Goal: Task Accomplishment & Management: Use online tool/utility

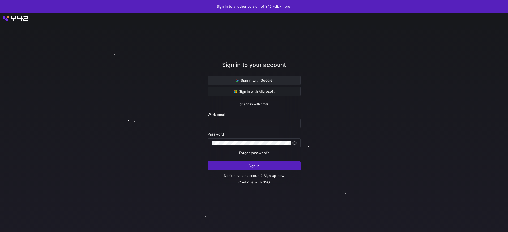
click at [277, 83] on span at bounding box center [254, 80] width 92 height 9
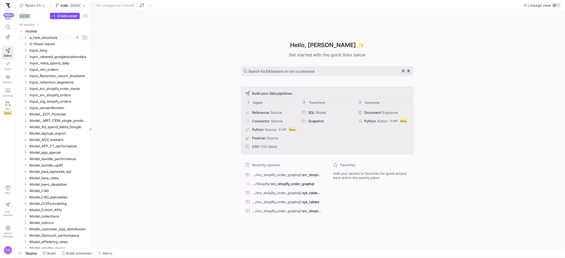
click at [25, 37] on icon "Press SPACE to select this row." at bounding box center [25, 37] width 4 height 3
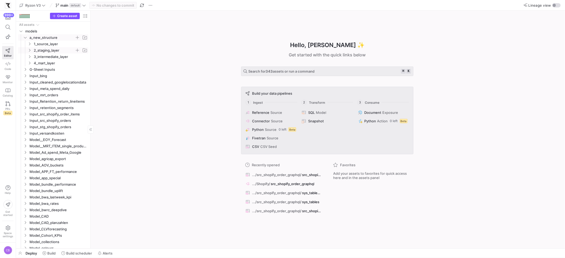
click at [29, 50] on icon "Press SPACE to select this row." at bounding box center [30, 50] width 4 height 3
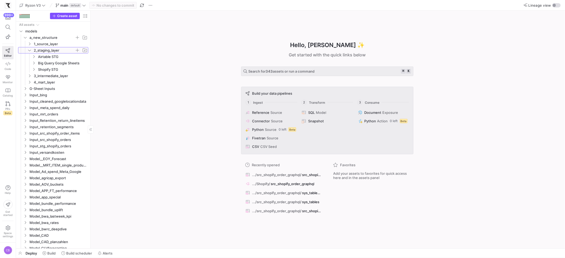
click at [29, 50] on icon at bounding box center [29, 50] width 3 height 1
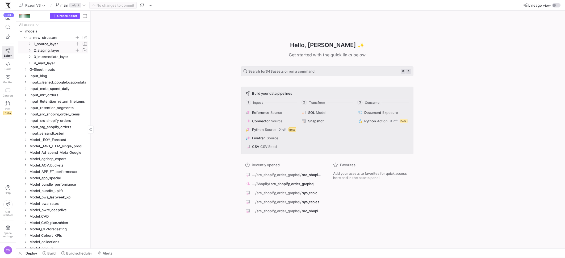
click at [30, 45] on icon "Press SPACE to select this row." at bounding box center [29, 44] width 1 height 3
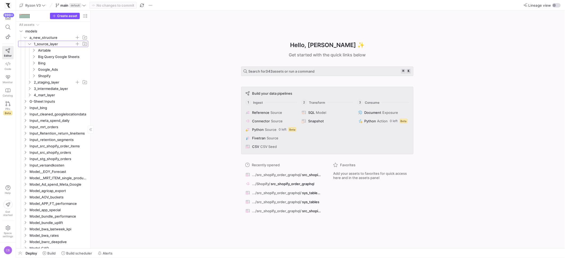
click at [30, 45] on icon at bounding box center [30, 43] width 4 height 3
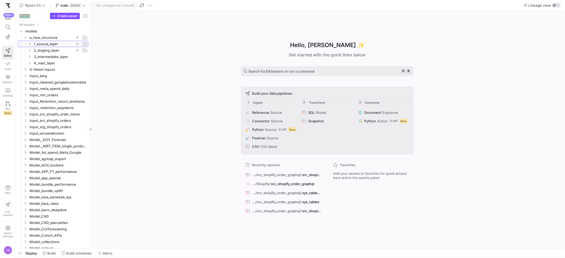
click at [32, 44] on span "1_source_layer" at bounding box center [57, 44] width 61 height 6
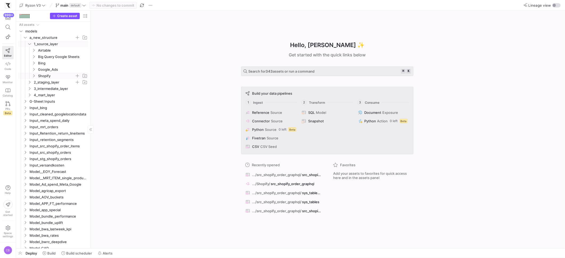
click at [33, 76] on icon "Press SPACE to select this row." at bounding box center [34, 75] width 4 height 3
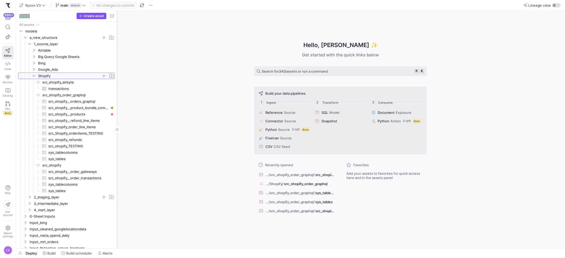
drag, startPoint x: 90, startPoint y: 100, endPoint x: 117, endPoint y: 102, distance: 26.6
click at [117, 102] on div at bounding box center [117, 130] width 0 height 238
click at [87, 107] on span "src_shopify__product_bundle_components​​​​​​​​​" at bounding box center [78, 108] width 60 height 6
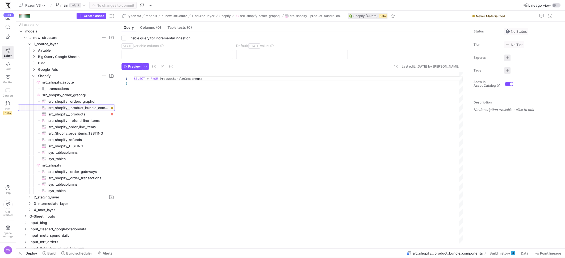
scroll to position [5, 0]
click at [508, 256] on span at bounding box center [502, 253] width 30 height 9
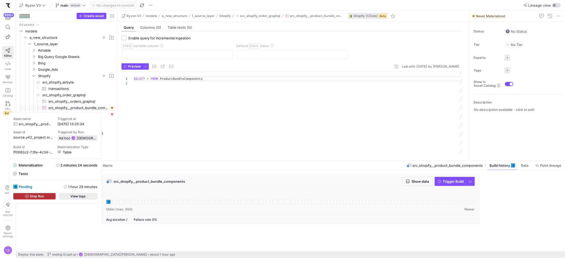
click at [87, 194] on span "button" at bounding box center [78, 196] width 38 height 6
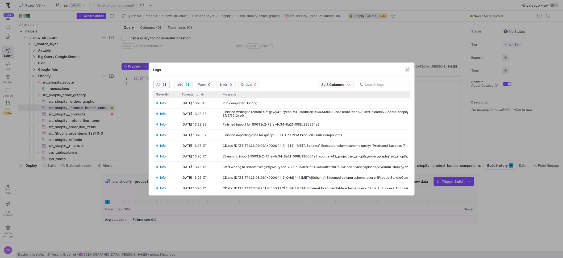
click at [407, 71] on span "button" at bounding box center [407, 69] width 5 height 5
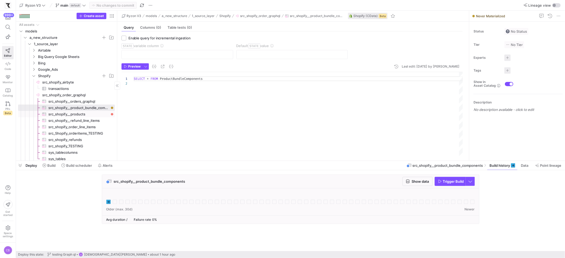
click at [77, 116] on span "src_shopify__products​​​​​​​​​" at bounding box center [78, 114] width 60 height 6
click at [173, 121] on div "SELECT * FROM Products" at bounding box center [298, 114] width 329 height 84
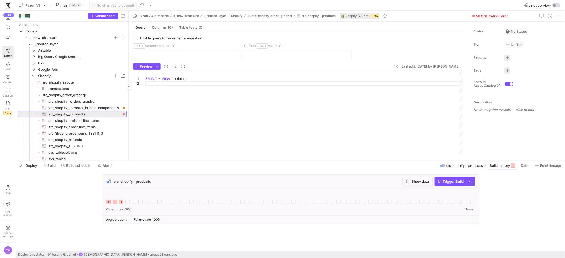
drag, startPoint x: 117, startPoint y: 133, endPoint x: 128, endPoint y: 133, distance: 11.7
click at [129, 133] on div at bounding box center [129, 86] width 0 height 150
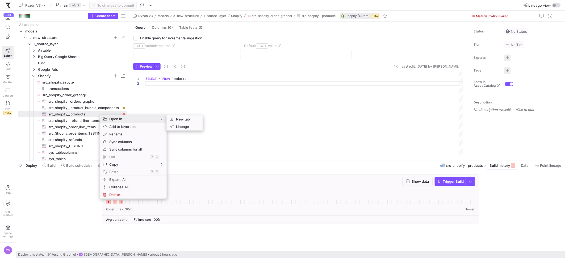
click at [282, 114] on div "SELECT * FROM Products" at bounding box center [303, 114] width 317 height 84
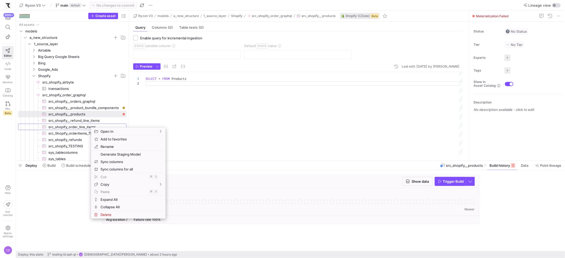
click at [143, 104] on div "1 2" at bounding box center [139, 114] width 12 height 84
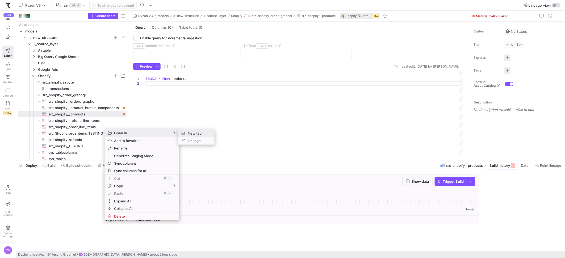
click at [187, 133] on span "New tab" at bounding box center [198, 132] width 24 height 7
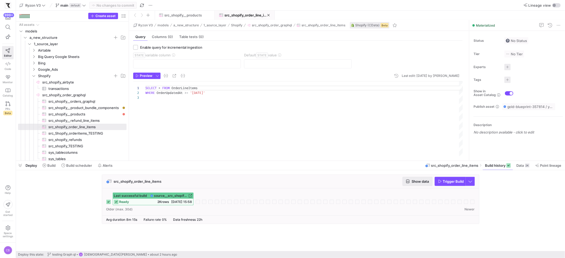
click at [418, 185] on span "button" at bounding box center [418, 181] width 30 height 9
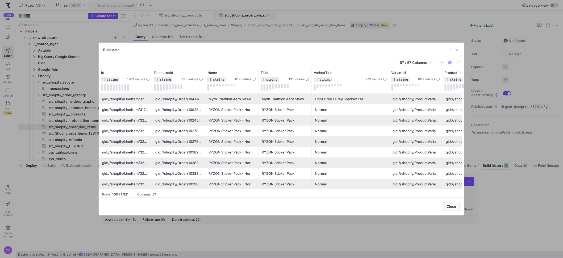
drag, startPoint x: 364, startPoint y: 80, endPoint x: 406, endPoint y: 93, distance: 44.6
click at [390, 93] on div at bounding box center [389, 80] width 2 height 25
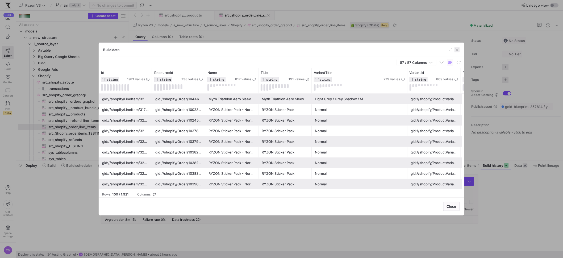
click at [458, 52] on span "button" at bounding box center [456, 49] width 5 height 5
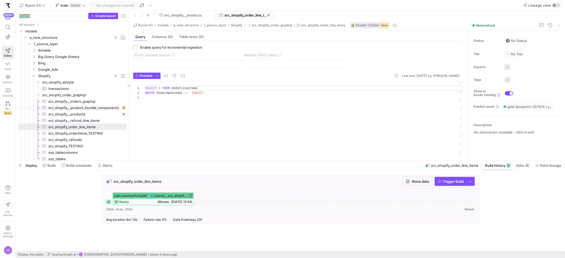
click at [112, 109] on span "src_shopify__product_bundle_components​​​​​​​​​" at bounding box center [84, 108] width 72 height 6
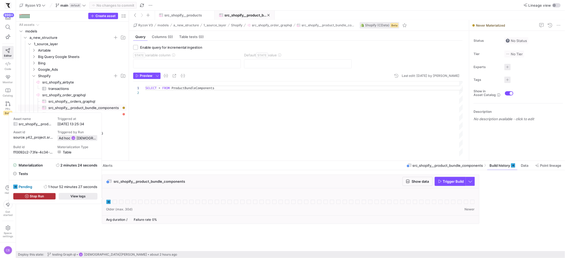
click at [89, 198] on span "button" at bounding box center [78, 196] width 38 height 6
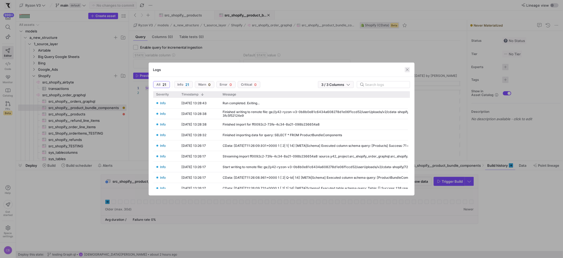
click at [409, 70] on span "button" at bounding box center [407, 69] width 5 height 5
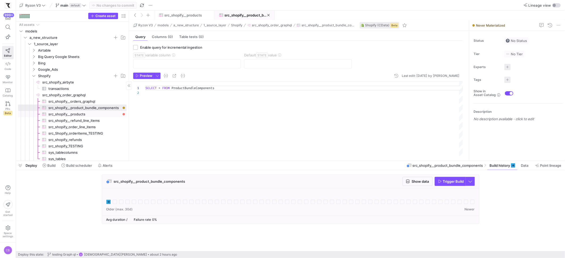
click at [105, 115] on span "src_shopify__products​​​​​​​​​" at bounding box center [84, 114] width 72 height 6
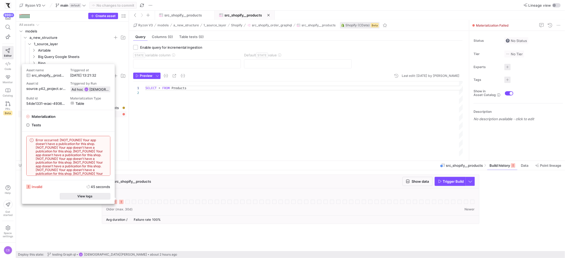
click at [91, 194] on span "View logs" at bounding box center [84, 196] width 15 height 4
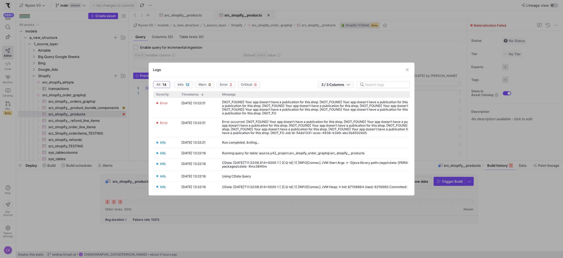
click at [410, 195] on div at bounding box center [281, 129] width 563 height 258
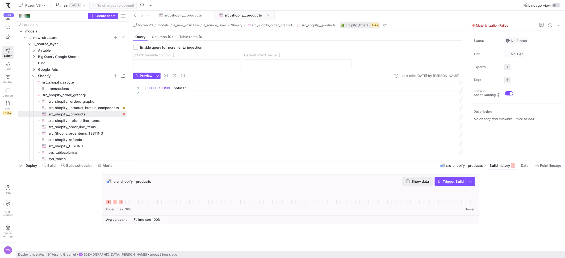
click at [428, 181] on span "Show data" at bounding box center [420, 181] width 17 height 4
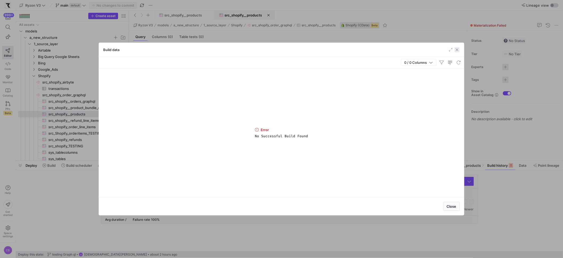
click at [458, 50] on span "button" at bounding box center [456, 49] width 5 height 5
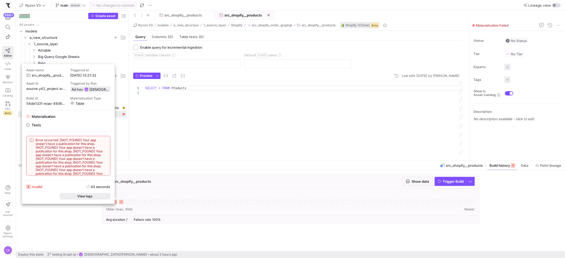
click at [101, 197] on span "button" at bounding box center [85, 196] width 50 height 6
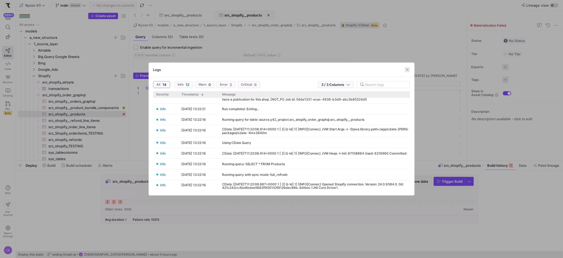
click at [407, 70] on span "button" at bounding box center [407, 69] width 5 height 5
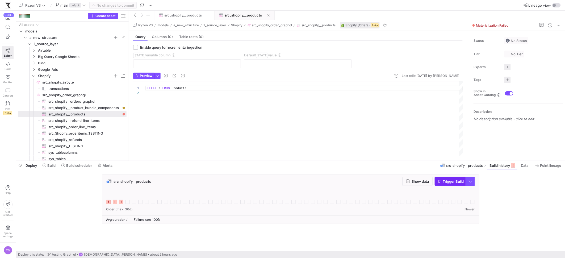
click at [442, 182] on span "Trigger Build" at bounding box center [451, 181] width 26 height 4
click at [104, 120] on span "src_shopify__refund_line_items​​​​​​​​​" at bounding box center [84, 120] width 72 height 6
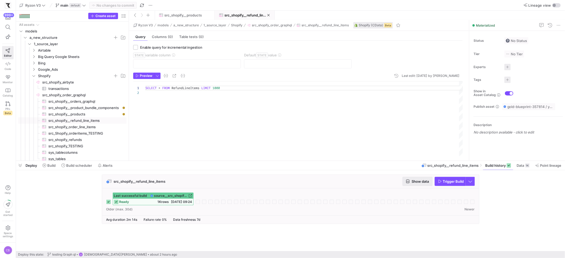
click at [430, 182] on span "button" at bounding box center [418, 181] width 30 height 9
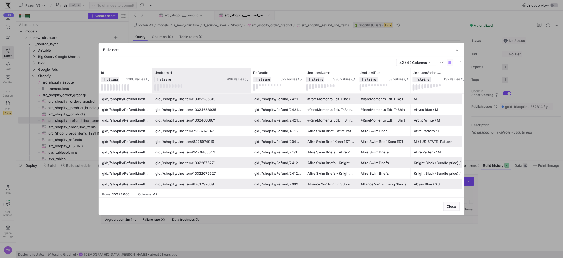
drag, startPoint x: 204, startPoint y: 81, endPoint x: 250, endPoint y: 81, distance: 45.7
click at [250, 81] on div at bounding box center [251, 80] width 2 height 25
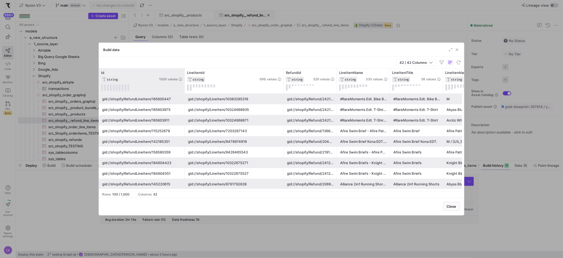
drag, startPoint x: 151, startPoint y: 83, endPoint x: 184, endPoint y: 85, distance: 32.7
click at [184, 85] on div at bounding box center [184, 80] width 2 height 25
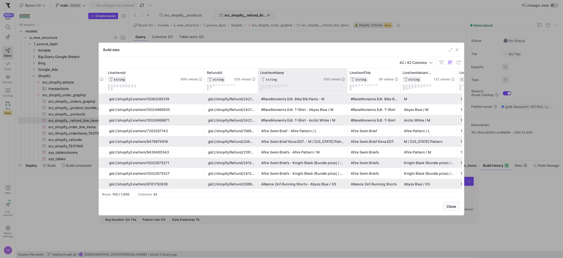
drag, startPoint x: 310, startPoint y: 79, endPoint x: 346, endPoint y: 82, distance: 36.5
click at [346, 82] on div at bounding box center [347, 80] width 2 height 25
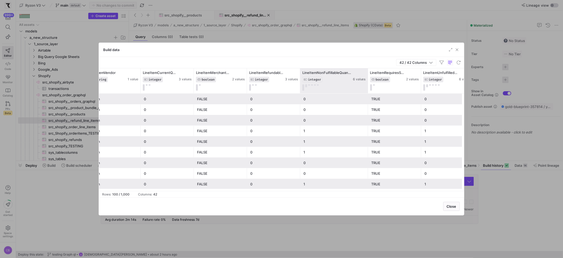
drag, startPoint x: 352, startPoint y: 82, endPoint x: 369, endPoint y: 87, distance: 17.3
click at [369, 87] on div at bounding box center [368, 80] width 2 height 25
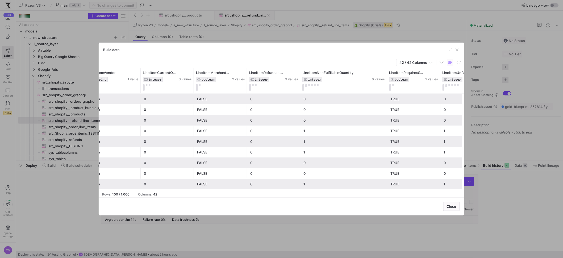
drag, startPoint x: 369, startPoint y: 87, endPoint x: 390, endPoint y: 94, distance: 22.7
click at [390, 94] on div "LineItemTaxable BOOLEAN 2 values LineItemVendor STRING 1 value LineItemCurrentQ…" at bounding box center [281, 129] width 365 height 123
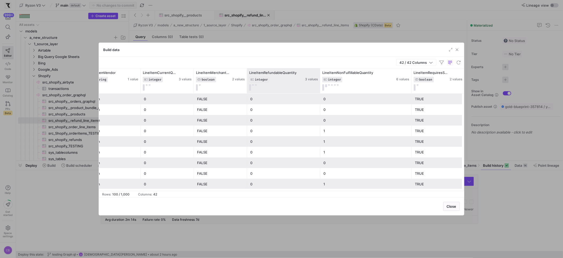
drag, startPoint x: 298, startPoint y: 82, endPoint x: 323, endPoint y: 89, distance: 25.8
click at [321, 89] on div at bounding box center [320, 80] width 2 height 25
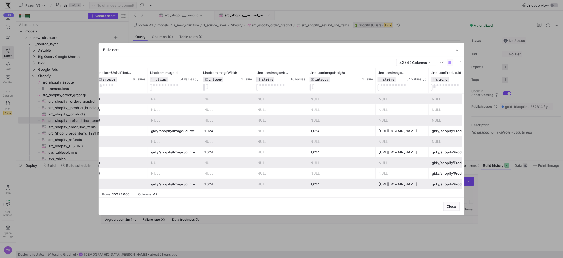
drag, startPoint x: 360, startPoint y: 85, endPoint x: 375, endPoint y: 95, distance: 19.1
click at [375, 95] on div "LineItemRefundableQuantity INTEGER 3 values LineItemRequiresShipping BOOLEAN 2 …" at bounding box center [281, 129] width 365 height 123
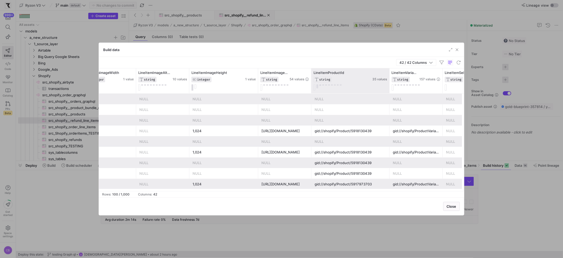
drag, startPoint x: 363, startPoint y: 76, endPoint x: 388, endPoint y: 77, distance: 25.0
click at [388, 77] on div at bounding box center [389, 80] width 2 height 25
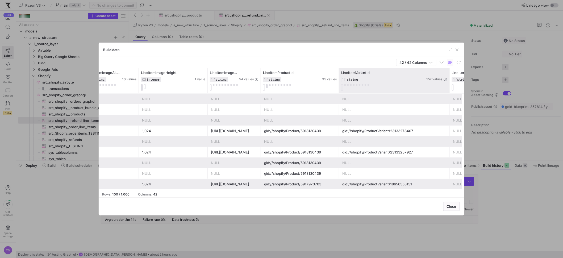
drag, startPoint x: 391, startPoint y: 78, endPoint x: 449, endPoint y: 85, distance: 57.8
click at [449, 85] on div at bounding box center [449, 80] width 2 height 25
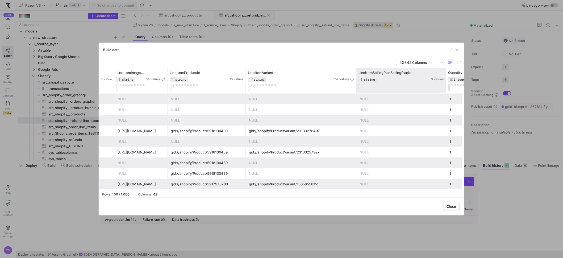
drag, startPoint x: 408, startPoint y: 86, endPoint x: 445, endPoint y: 87, distance: 36.7
click at [445, 87] on div at bounding box center [446, 80] width 2 height 25
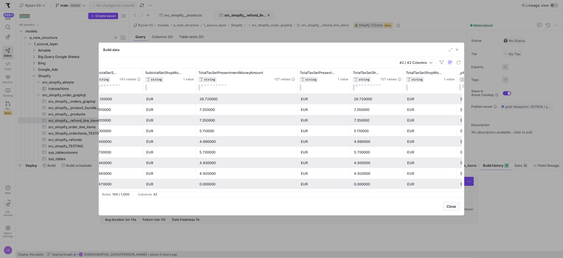
drag, startPoint x: 249, startPoint y: 76, endPoint x: 297, endPoint y: 91, distance: 50.7
click at [297, 91] on div at bounding box center [297, 80] width 2 height 25
click at [459, 49] on span "button" at bounding box center [456, 49] width 5 height 5
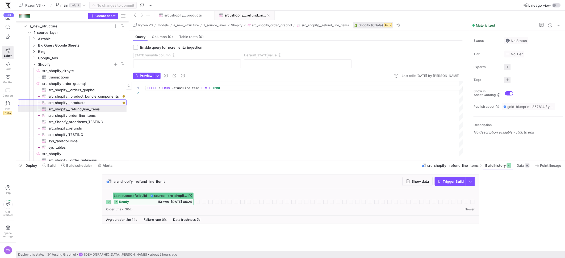
click at [76, 103] on span "src_shopify__products​​​​​​​​​" at bounding box center [84, 103] width 72 height 6
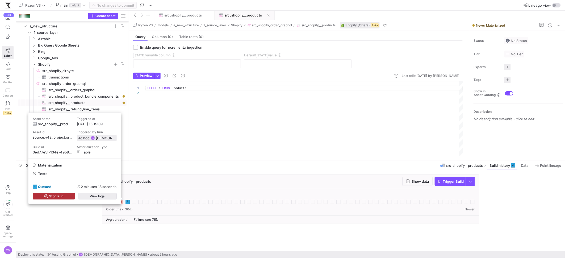
click at [114, 195] on span "button" at bounding box center [97, 196] width 38 height 6
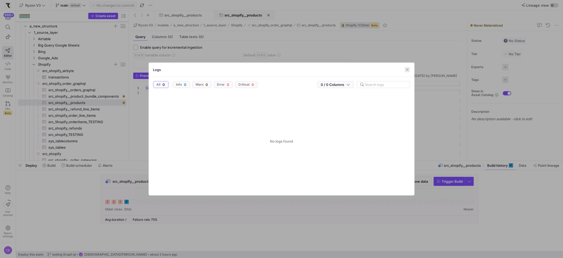
click at [408, 71] on span "button" at bounding box center [407, 69] width 5 height 5
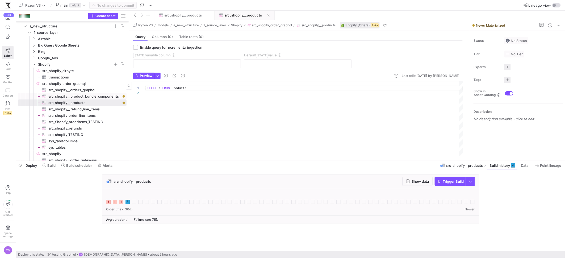
click at [75, 97] on span "src_shopify__product_bundle_components​​​​​​​​​" at bounding box center [84, 96] width 72 height 6
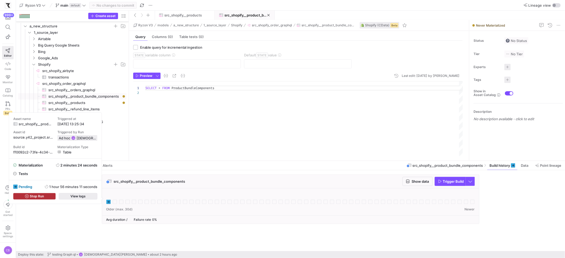
click at [83, 198] on span "View logs" at bounding box center [77, 196] width 15 height 4
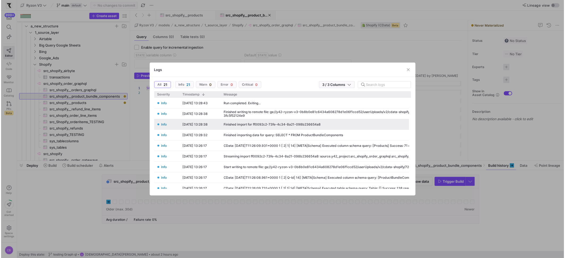
scroll to position [0, 72]
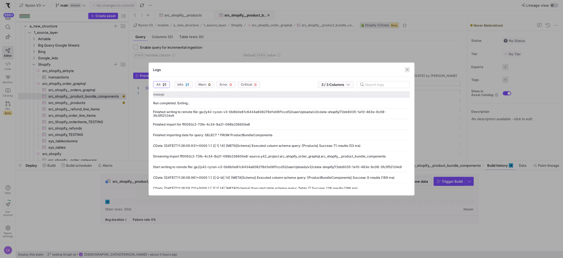
click at [408, 70] on span "button" at bounding box center [407, 69] width 5 height 5
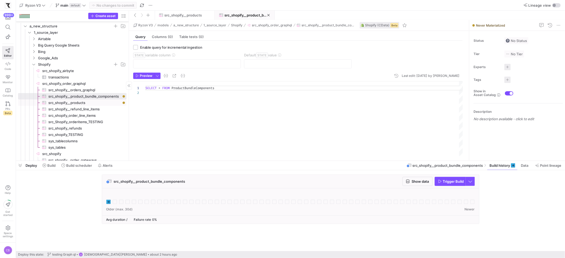
click at [81, 103] on span "src_shopify__products​​​​​​​​​" at bounding box center [84, 103] width 72 height 6
type textarea "SELECT * FROM Products"
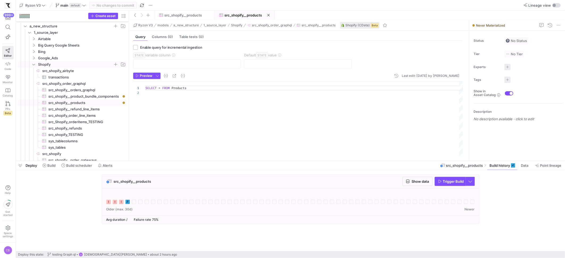
click at [34, 65] on icon "Press SPACE to select this row." at bounding box center [33, 64] width 3 height 1
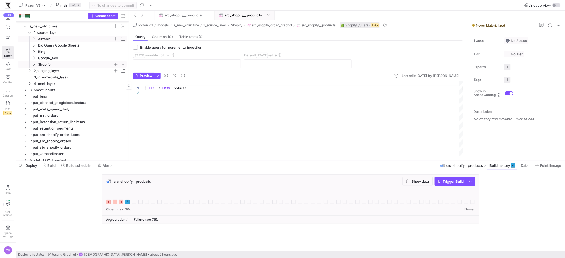
click at [34, 39] on icon "Press SPACE to select this row." at bounding box center [33, 38] width 1 height 3
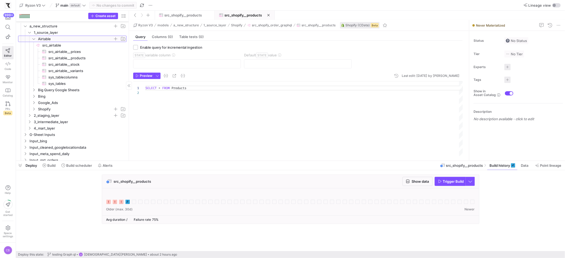
click at [32, 39] on y42-icon at bounding box center [34, 39] width 4 height 4
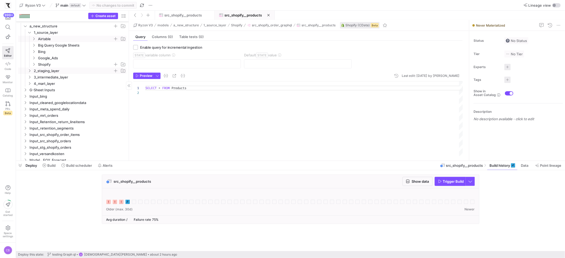
click at [31, 71] on icon "Press SPACE to select this row." at bounding box center [30, 70] width 4 height 3
click at [35, 77] on icon "Press SPACE to select this row." at bounding box center [34, 76] width 4 height 3
click at [87, 90] on span "stg_airtable__variants​​​​​​​​​​" at bounding box center [81, 90] width 78 height 6
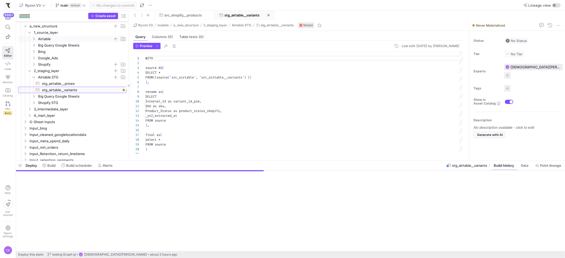
scroll to position [48, 0]
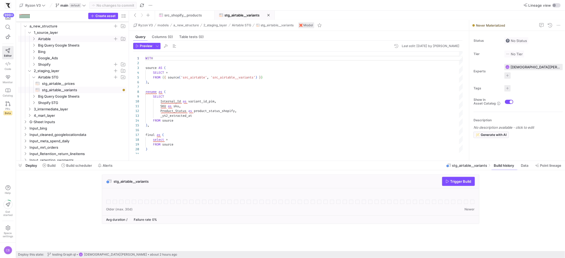
click at [35, 39] on icon "Press SPACE to select this row." at bounding box center [34, 38] width 4 height 3
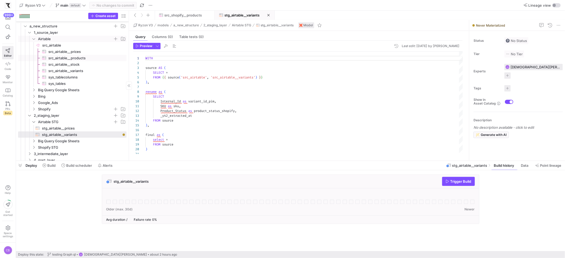
click at [64, 58] on span "src_airtable__products​​​​​​​​​" at bounding box center [84, 58] width 72 height 6
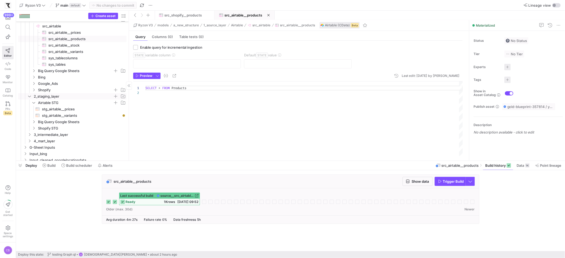
scroll to position [35, 0]
click at [75, 110] on span "stg_airtable__variants​​​​​​​​​​" at bounding box center [81, 111] width 78 height 6
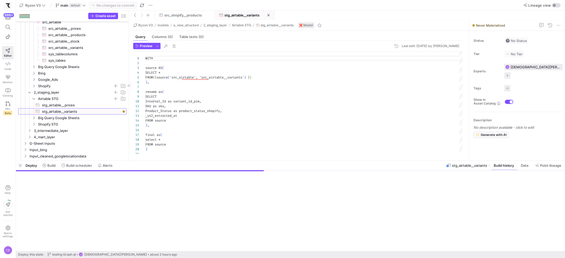
scroll to position [48, 0]
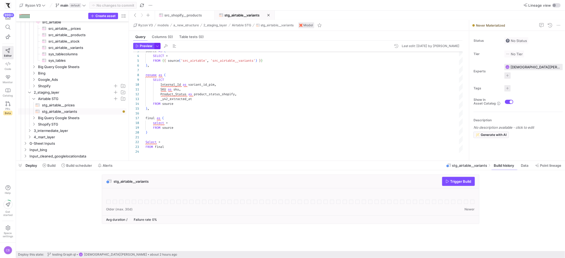
click at [159, 48] on span "button" at bounding box center [157, 46] width 6 height 6
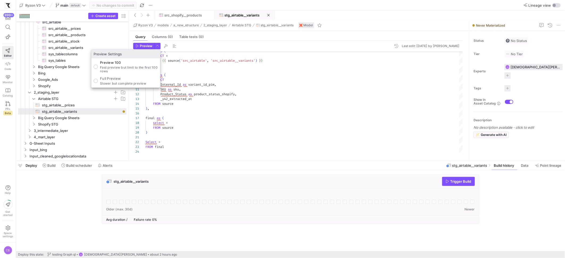
click at [124, 83] on p "Slower but complete preview" at bounding box center [123, 84] width 46 height 4
click at [98, 83] on input "Full Preview Slower but complete preview" at bounding box center [96, 81] width 4 height 4
radio input "true"
click at [140, 45] on div at bounding box center [282, 129] width 565 height 258
click at [140, 45] on span "Preview" at bounding box center [146, 46] width 12 height 4
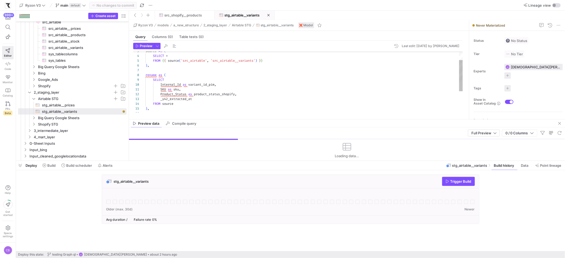
drag, startPoint x: 249, startPoint y: 67, endPoint x: 265, endPoint y: 119, distance: 54.1
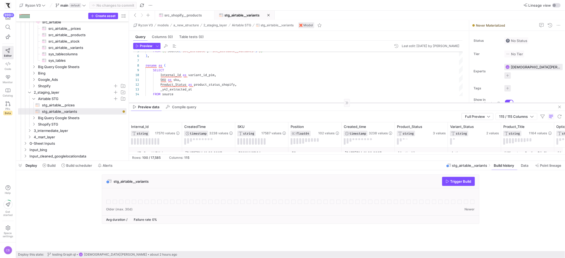
drag, startPoint x: 222, startPoint y: 119, endPoint x: 222, endPoint y: 102, distance: 16.5
click at [222, 103] on div at bounding box center [347, 103] width 436 height 0
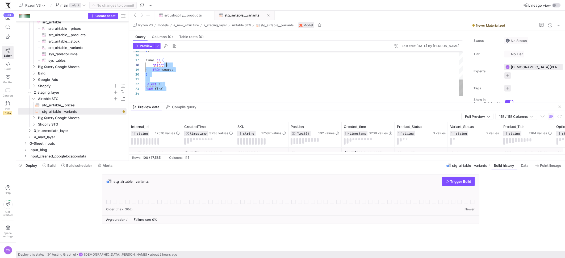
type textarea "WITH source AS ( SELECT * FROM {{ source('src_airtable', 'src_airtable__variant…"
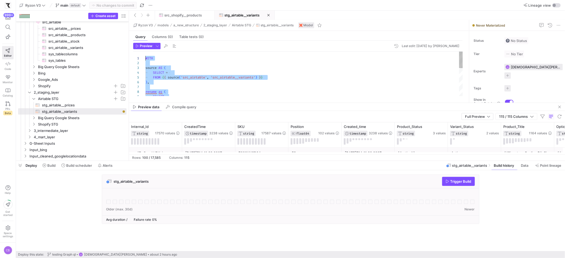
drag, startPoint x: 183, startPoint y: 92, endPoint x: 140, endPoint y: 20, distance: 84.9
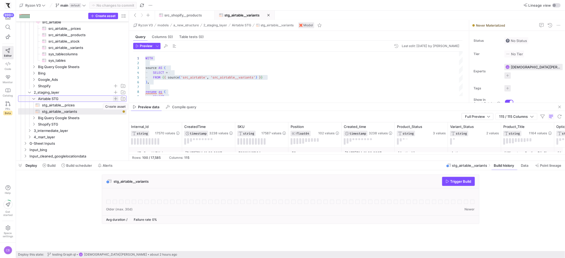
click at [114, 98] on span "Press SPACE to select this row." at bounding box center [115, 98] width 5 height 5
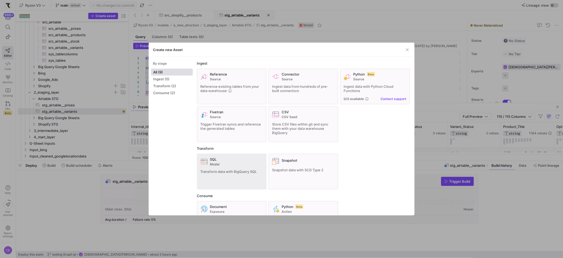
click at [257, 167] on div "SQL Model Transform data with BigQuery SQL" at bounding box center [231, 171] width 63 height 29
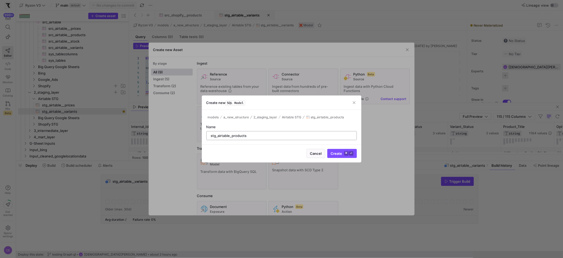
click at [231, 135] on input "stg_airtable_products" at bounding box center [281, 135] width 141 height 4
click at [231, 136] on input "stg_airtable_products" at bounding box center [281, 135] width 141 height 4
type input "stg_airtable__products"
click at [342, 153] on span "Create ⌘ ⏎" at bounding box center [342, 153] width 23 height 4
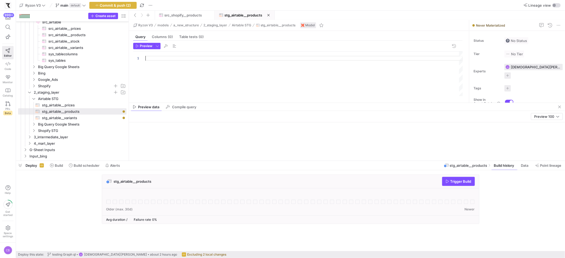
click at [157, 60] on div at bounding box center [303, 74] width 317 height 44
click at [212, 77] on div "rename as ( SELECT WITH source AS ( SELECT * FROM { { source ( 'src_airtable' ,…" at bounding box center [303, 111] width 317 height 119
click at [226, 77] on div "rename as ( SELECT WITH source AS ( SELECT * FROM { { source ( 'src_airtable' ,…" at bounding box center [303, 111] width 317 height 119
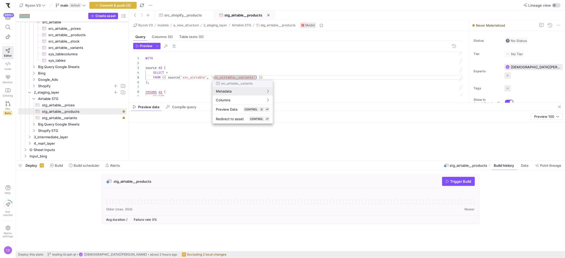
click at [231, 76] on div at bounding box center [282, 129] width 565 height 258
click at [242, 77] on div at bounding box center [282, 129] width 565 height 258
click at [256, 77] on div at bounding box center [282, 129] width 565 height 258
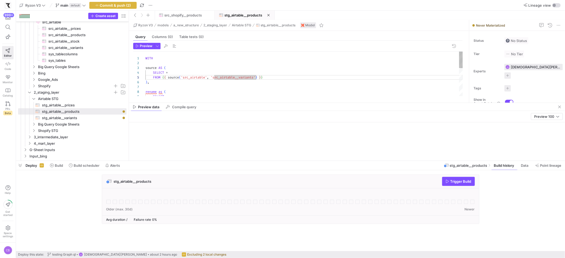
click at [268, 74] on div "rename as ( SELECT WITH source AS ( SELECT * FROM { { source ( 'src_airtable' ,…" at bounding box center [303, 111] width 317 height 119
click at [268, 77] on div "rename as ( SELECT WITH source AS ( SELECT * FROM { { source ( 'src_airtable' ,…" at bounding box center [303, 111] width 317 height 119
click at [261, 86] on div "rename as ( SELECT WITH source AS ( SELECT * FROM { { source ( 'src_airtable' ,…" at bounding box center [303, 111] width 317 height 119
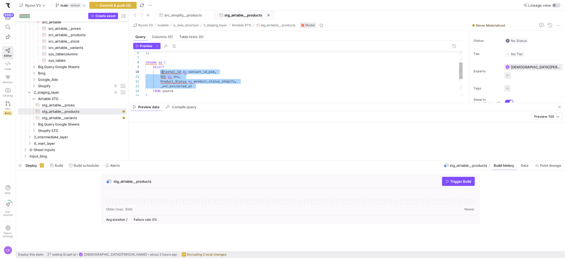
scroll to position [43, 15]
drag, startPoint x: 197, startPoint y: 86, endPoint x: 161, endPoint y: 71, distance: 39.1
click at [161, 71] on div "rename as ( SELECT ) , Internal_Id as variant_id_pim , SKU as sku , Product_Sta…" at bounding box center [303, 81] width 317 height 119
click at [171, 81] on div "rename as ( SELECT ) , Internal_Id as variant_id_pim , SKU as sku , Product_Sta…" at bounding box center [303, 81] width 317 height 119
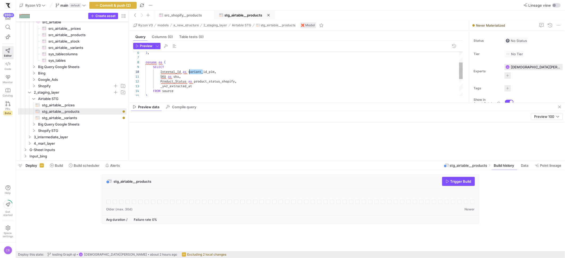
drag, startPoint x: 202, startPoint y: 71, endPoint x: 190, endPoint y: 71, distance: 12.5
click at [190, 71] on div "rename as ( SELECT ) , Internal_Id as variant_id_pim , SKU as sku , Product_Sta…" at bounding box center [303, 81] width 317 height 119
click at [183, 80] on div "rename as ( SELECT ) , Internal_Id as product_id_pim , SKU as sku , Product_Sta…" at bounding box center [303, 81] width 317 height 119
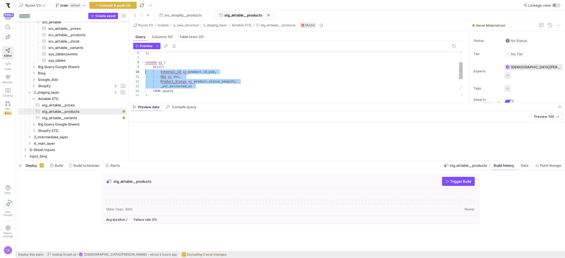
scroll to position [43, 0]
drag, startPoint x: 195, startPoint y: 87, endPoint x: 143, endPoint y: 70, distance: 55.2
click at [145, 70] on div "rename as ( SELECT ) , Internal_Id as product_id_pim , SKU as sku , Product_Sta…" at bounding box center [303, 81] width 317 height 119
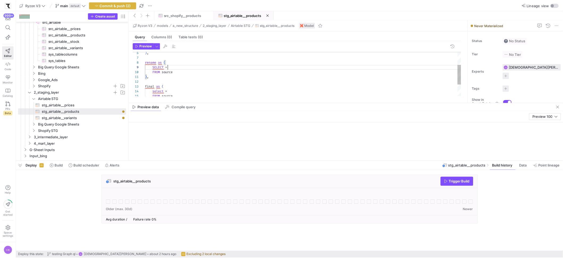
scroll to position [38, 31]
click at [151, 46] on span "Preview" at bounding box center [146, 46] width 12 height 4
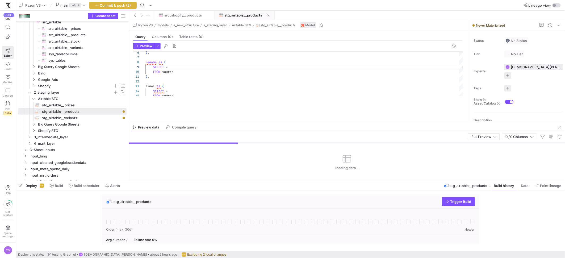
drag, startPoint x: 210, startPoint y: 159, endPoint x: 214, endPoint y: 179, distance: 20.2
click at [215, 180] on div at bounding box center [290, 181] width 549 height 2
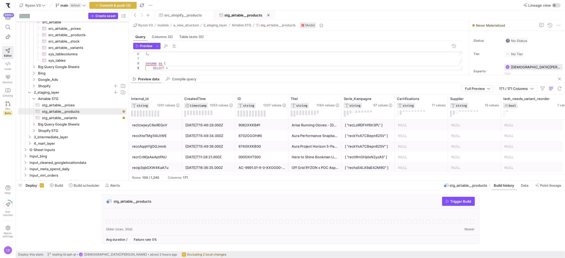
drag, startPoint x: 250, startPoint y: 122, endPoint x: 275, endPoint y: 74, distance: 54.1
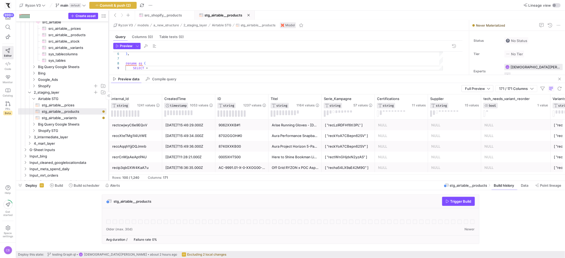
drag, startPoint x: 128, startPoint y: 70, endPoint x: 108, endPoint y: 71, distance: 19.9
click at [109, 71] on div at bounding box center [109, 96] width 0 height 170
click at [447, 201] on icon "button" at bounding box center [447, 201] width 4 height 4
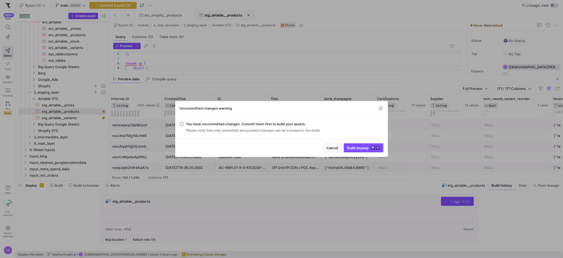
click at [381, 108] on span "button" at bounding box center [380, 108] width 5 height 5
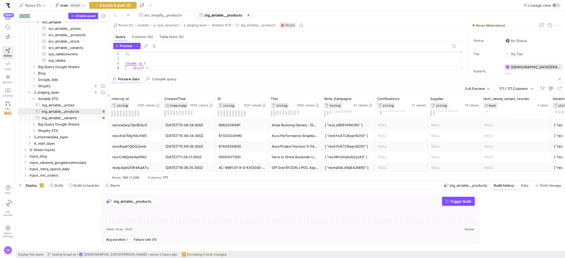
click at [75, 118] on span "stg_airtable__variants​​​​​​​​​​" at bounding box center [71, 118] width 59 height 6
type textarea "WITH source AS ( SELECT * FROM {{ source('src_airtable', 'src_airtable__variant…"
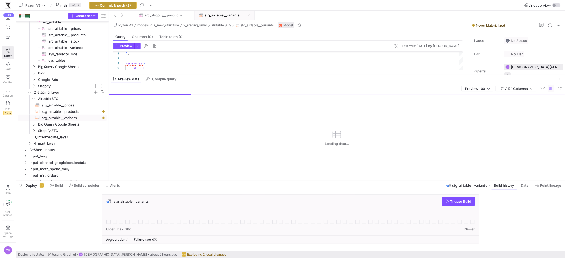
click at [131, 3] on span "Commit & push (2)" at bounding box center [115, 5] width 31 height 4
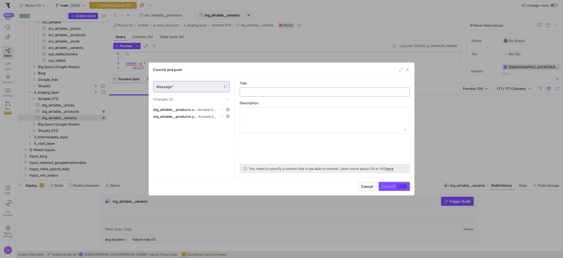
click at [247, 92] on input "text" at bounding box center [324, 92] width 161 height 4
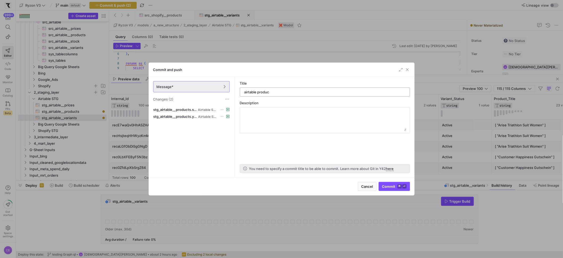
type input "airtable product"
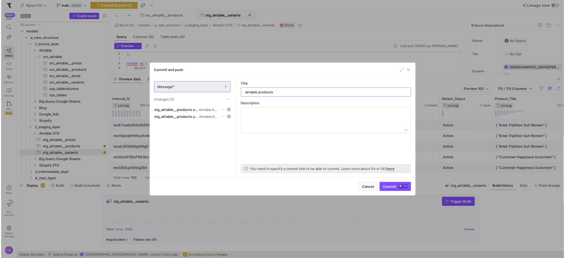
scroll to position [38, 31]
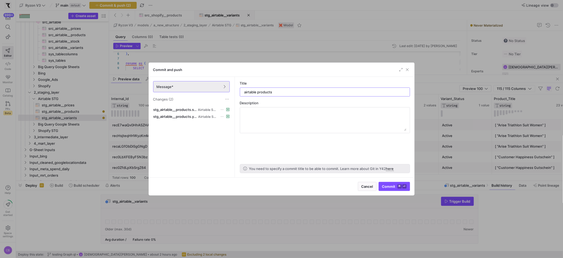
type input "airtable products"
click at [393, 194] on div "Cancel Commit ⌘ ⏎" at bounding box center [281, 186] width 265 height 18
click at [392, 187] on span "Commit ⌘ ⏎" at bounding box center [394, 186] width 24 height 4
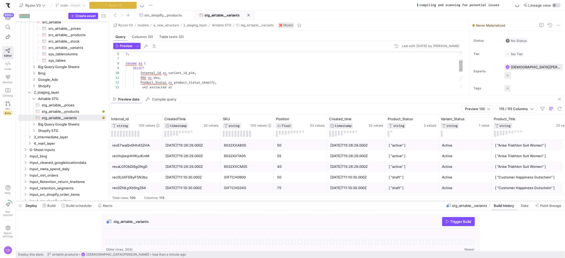
drag, startPoint x: 176, startPoint y: 181, endPoint x: 184, endPoint y: 201, distance: 21.5
click at [184, 201] on div at bounding box center [290, 201] width 549 height 2
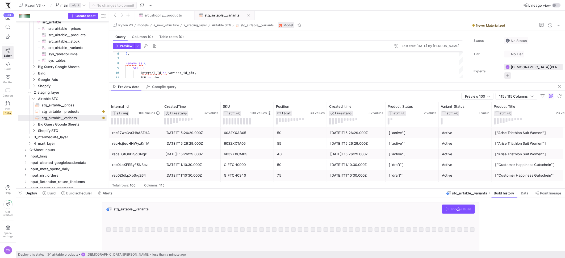
drag, startPoint x: 213, startPoint y: 201, endPoint x: 217, endPoint y: 188, distance: 13.4
click at [217, 188] on div at bounding box center [290, 188] width 549 height 2
click at [447, 209] on icon "button" at bounding box center [447, 209] width 4 height 4
click at [66, 113] on span "stg_airtable__products​​​​​​​​​​" at bounding box center [71, 111] width 59 height 6
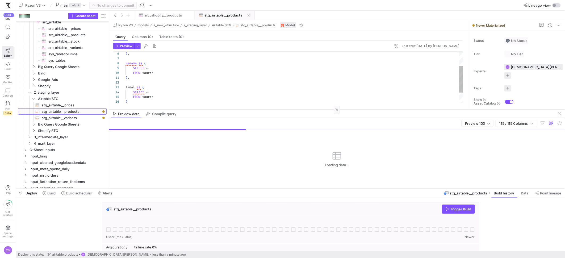
drag, startPoint x: 259, startPoint y: 82, endPoint x: 263, endPoint y: 110, distance: 27.4
click at [263, 110] on div at bounding box center [337, 110] width 456 height 0
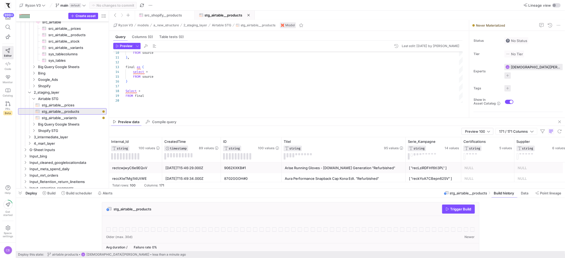
drag, startPoint x: 295, startPoint y: 110, endPoint x: 296, endPoint y: 118, distance: 8.0
click at [296, 118] on as-split "Ryzon V3 models a_new_structure 2_staging_layer Airtable STG stg_airtable__prod…" at bounding box center [337, 104] width 456 height 168
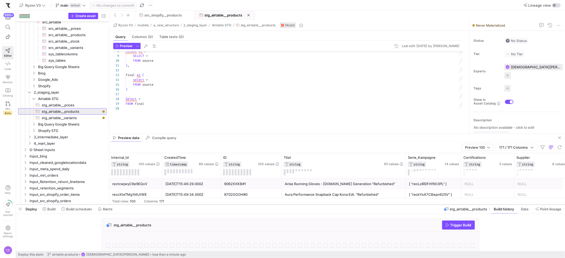
drag, startPoint x: 306, startPoint y: 188, endPoint x: 307, endPoint y: 203, distance: 15.5
click at [308, 204] on div at bounding box center [290, 204] width 549 height 2
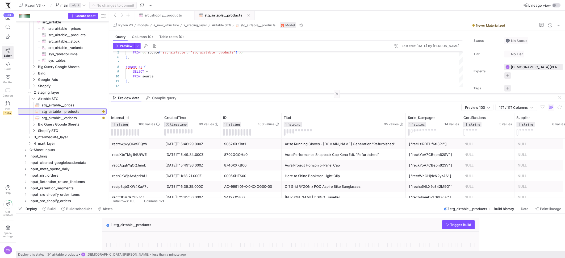
drag, startPoint x: 233, startPoint y: 133, endPoint x: 234, endPoint y: 93, distance: 39.6
click at [234, 94] on div at bounding box center [337, 94] width 456 height 0
click at [89, 112] on span "stg_airtable__products​​​​​​​​​​" at bounding box center [71, 111] width 59 height 6
click at [450, 226] on span "Trigger Build" at bounding box center [460, 224] width 21 height 4
click at [78, 119] on span "stg_airtable__variants​​​​​​​​​​" at bounding box center [71, 118] width 59 height 6
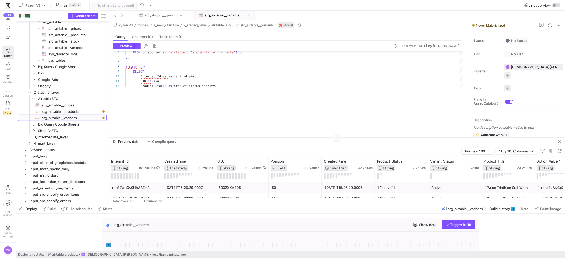
drag, startPoint x: 289, startPoint y: 93, endPoint x: 302, endPoint y: 137, distance: 45.4
click at [302, 137] on div at bounding box center [337, 137] width 456 height 0
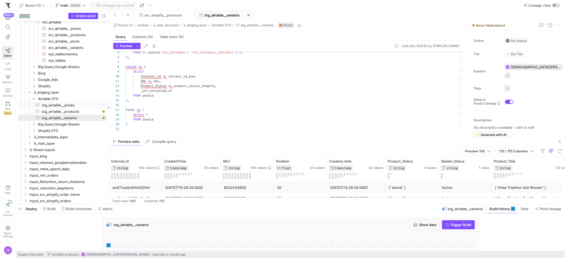
click at [78, 107] on span "stg_airtable__prices​​​​​​​​​​" at bounding box center [71, 105] width 59 height 6
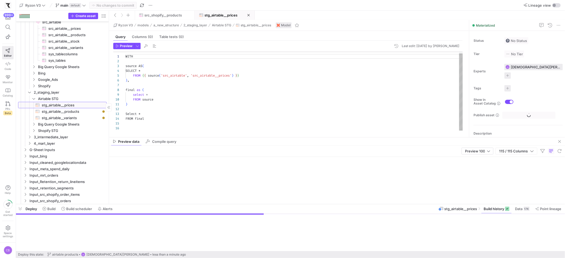
scroll to position [48, 0]
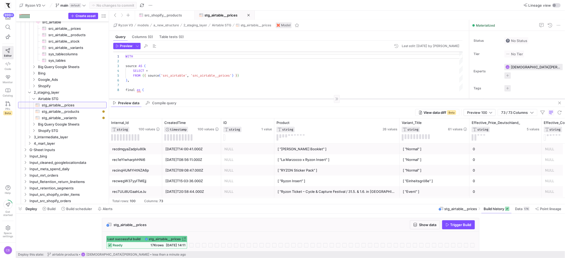
drag, startPoint x: 258, startPoint y: 137, endPoint x: 258, endPoint y: 99, distance: 38.5
click at [258, 99] on div at bounding box center [337, 99] width 456 height 0
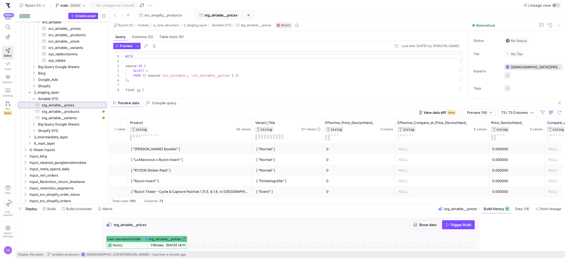
scroll to position [0, 185]
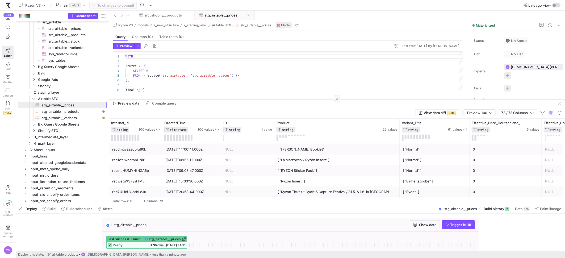
drag, startPoint x: 225, startPoint y: 99, endPoint x: 228, endPoint y: 114, distance: 15.9
click at [228, 99] on div at bounding box center [337, 99] width 456 height 0
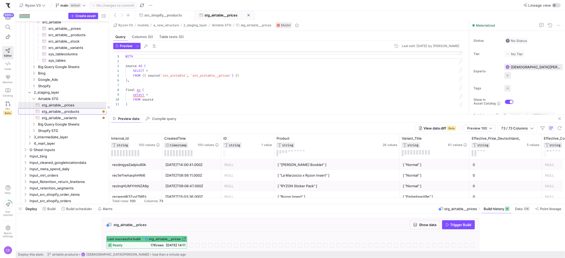
click at [90, 113] on span "stg_airtable__products​​​​​​​​​​" at bounding box center [71, 111] width 59 height 6
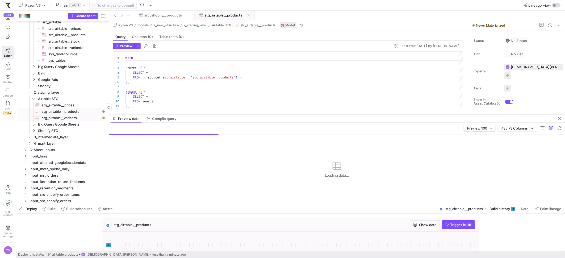
click at [62, 117] on span "stg_airtable__variants​​​​​​​​​​" at bounding box center [71, 118] width 59 height 6
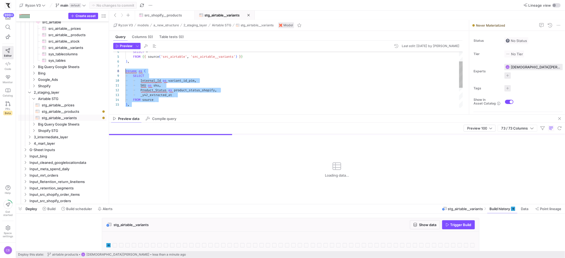
drag, startPoint x: 147, startPoint y: 106, endPoint x: 125, endPoint y: 72, distance: 40.2
click at [125, 72] on div "SELECT * FROM { { source ( 'src_airtable' , 'src_airtable__variants' ) } } ) , …" at bounding box center [293, 90] width 337 height 119
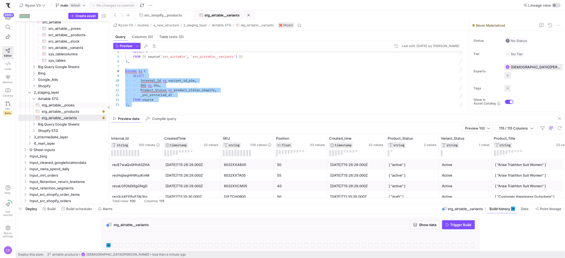
click at [71, 106] on span "stg_airtable__prices​​​​​​​​​​" at bounding box center [71, 105] width 59 height 6
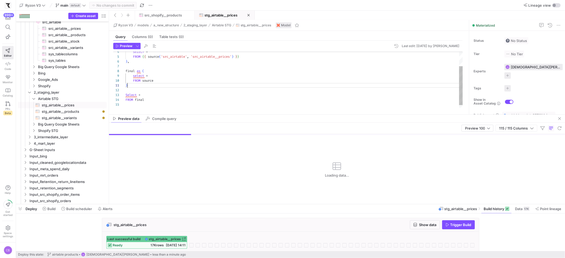
click at [137, 86] on div "SELECT * FROM { { source ( 'src_airtable' , 'src_airtable__prices' ) } } ) , fi…" at bounding box center [293, 71] width 337 height 81
click at [139, 63] on div "SELECT * FROM { { source ( 'src_airtable' , 'src_airtable__prices' ) } } ) , fi…" at bounding box center [293, 71] width 337 height 81
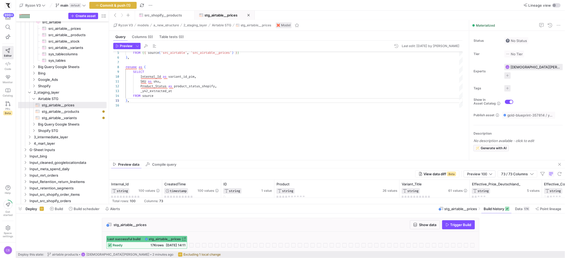
drag, startPoint x: 199, startPoint y: 115, endPoint x: 199, endPoint y: 160, distance: 45.7
click at [199, 160] on as-split "Ryzon V3 models a_new_structure 2_staging_layer Airtable STG stg_airtable__pric…" at bounding box center [337, 112] width 456 height 184
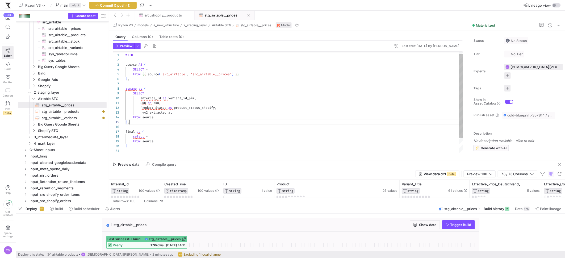
click at [137, 89] on div "FROM { { source ( 'src_airtable' , 'src_airtable__prices' ) } } ) , rename as (…" at bounding box center [293, 110] width 337 height 124
click at [172, 99] on div "FROM { { source ( 'src_airtable' , 'src_airtable__prices' ) } } ) , rename as (…" at bounding box center [293, 110] width 337 height 124
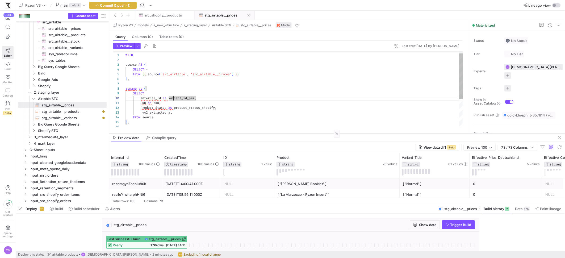
drag, startPoint x: 192, startPoint y: 160, endPoint x: 192, endPoint y: 133, distance: 26.6
click at [192, 133] on div at bounding box center [337, 133] width 456 height 0
click at [162, 96] on div "FROM { { source ( 'src_airtable' , 'src_airtable__prices' ) } } ) , rename as (…" at bounding box center [293, 110] width 337 height 124
drag, startPoint x: 170, startPoint y: 98, endPoint x: 182, endPoint y: 99, distance: 12.1
click at [182, 99] on div "FROM { { source ( 'src_airtable' , 'src_airtable__prices' ) } } ) , rename as (…" at bounding box center [293, 110] width 337 height 124
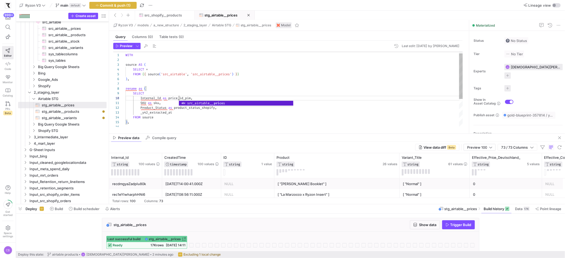
click at [204, 95] on div "FROM { { source ( 'src_airtable' , 'src_airtable__prices' ) } } ) , rename as (…" at bounding box center [293, 110] width 337 height 124
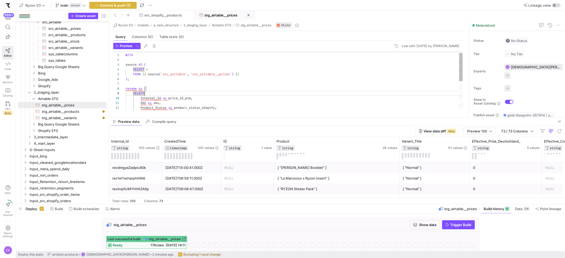
drag, startPoint x: 267, startPoint y: 134, endPoint x: 270, endPoint y: 119, distance: 14.8
click at [267, 117] on div at bounding box center [337, 117] width 456 height 0
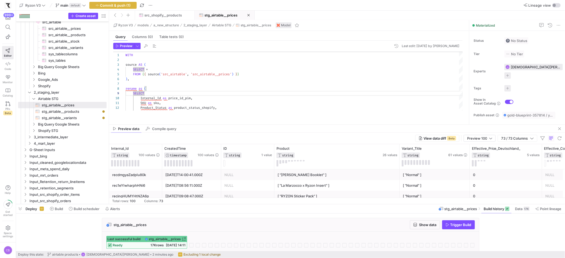
drag, startPoint x: 264, startPoint y: 116, endPoint x: 267, endPoint y: 124, distance: 7.9
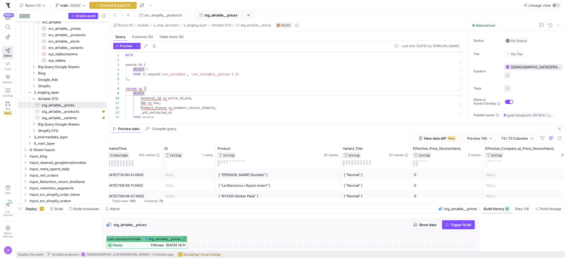
scroll to position [0, 75]
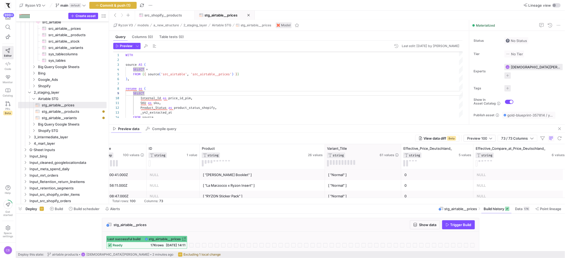
drag, startPoint x: 394, startPoint y: 159, endPoint x: 400, endPoint y: 160, distance: 6.1
click at [400, 160] on div at bounding box center [401, 156] width 2 height 25
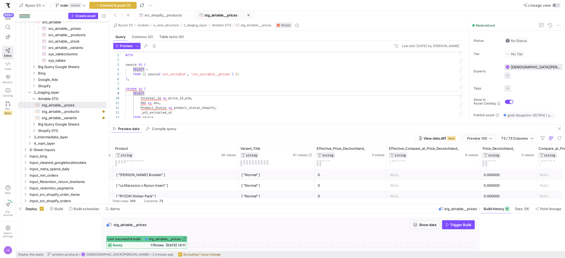
scroll to position [0, 195]
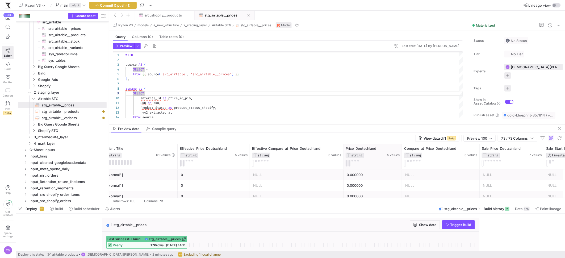
click at [401, 164] on div at bounding box center [402, 156] width 2 height 25
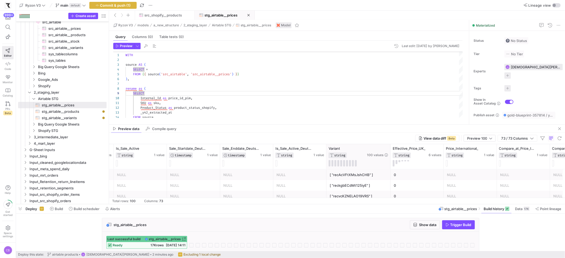
drag, startPoint x: 378, startPoint y: 161, endPoint x: 389, endPoint y: 161, distance: 10.9
click at [389, 161] on div at bounding box center [390, 156] width 2 height 25
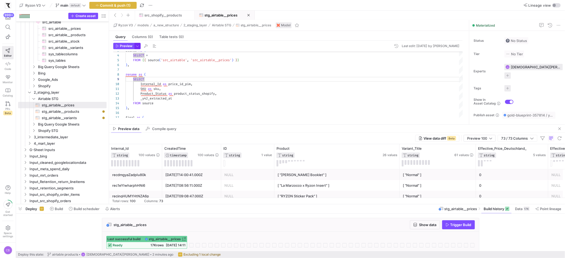
click at [137, 47] on span "button" at bounding box center [137, 46] width 6 height 6
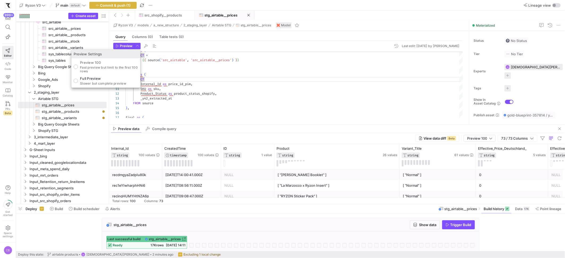
click at [113, 86] on div "Preview 100 Fast preview but limit to the first 100 rows Full Preview Slower bu…" at bounding box center [105, 72] width 69 height 29
click at [189, 100] on div at bounding box center [282, 129] width 565 height 258
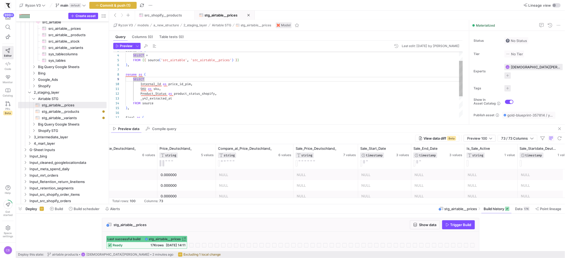
click at [197, 85] on div "FROM { { source ( 'src_airtable' , 'src_airtable__prices' ) } } ) , rename as (…" at bounding box center [293, 96] width 337 height 124
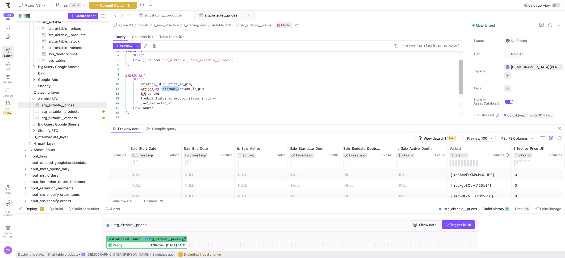
drag, startPoint x: 179, startPoint y: 89, endPoint x: 161, endPoint y: 90, distance: 17.6
click at [161, 90] on div "FROM { { source ( 'src_airtable' , 'src_airtable__prices' ) } } ) , rename as (…" at bounding box center [293, 98] width 337 height 129
click at [200, 89] on div "FROM { { source ( 'src_airtable' , 'src_airtable__prices' ) } } ) , rename as (…" at bounding box center [293, 98] width 337 height 129
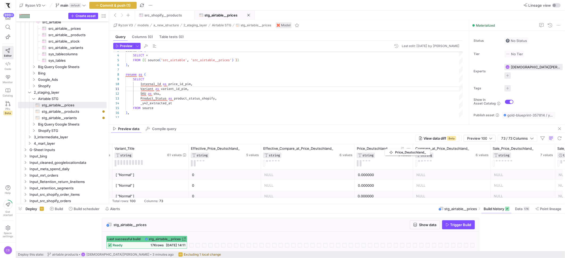
drag, startPoint x: 356, startPoint y: 148, endPoint x: 388, endPoint y: 148, distance: 31.1
click at [388, 148] on span "Price_Deutschland_" at bounding box center [373, 148] width 32 height 4
drag, startPoint x: 390, startPoint y: 150, endPoint x: 361, endPoint y: 149, distance: 28.7
click at [361, 149] on div "Price_Deutschland_" at bounding box center [377, 148] width 40 height 4
click at [361, 149] on span "Price_Deutschland_" at bounding box center [373, 148] width 32 height 4
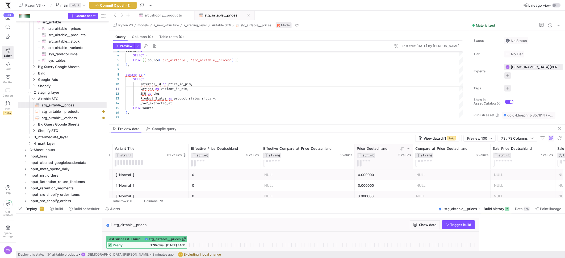
click at [361, 149] on span "Price_Deutschland_" at bounding box center [373, 148] width 32 height 4
click at [185, 94] on div "FROM { { source ( 'src_airtable' , 'src_airtable__prices' ) } } ) , rename as (…" at bounding box center [293, 98] width 337 height 129
click at [194, 90] on div "FROM { { source ( 'src_airtable' , 'src_airtable__prices' ) } } ) , rename as (…" at bounding box center [293, 98] width 337 height 129
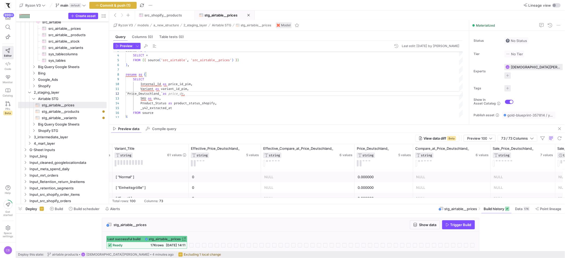
click at [273, 125] on div "Preview data Compile query" at bounding box center [337, 129] width 456 height 8
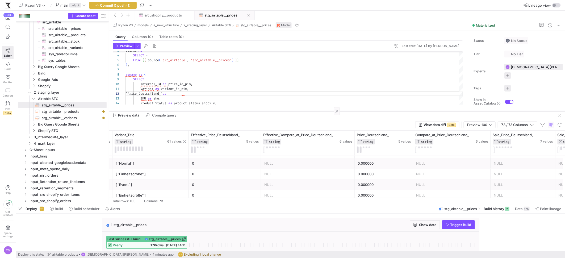
drag, startPoint x: 273, startPoint y: 124, endPoint x: 272, endPoint y: 111, distance: 13.6
click at [272, 111] on div at bounding box center [337, 111] width 456 height 0
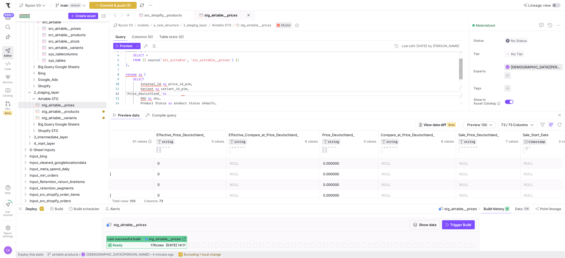
click at [201, 93] on div "FROM { { source ( 'src_airtable' , 'src_airtable__prices' ) } } ) , rename as (…" at bounding box center [293, 100] width 337 height 133
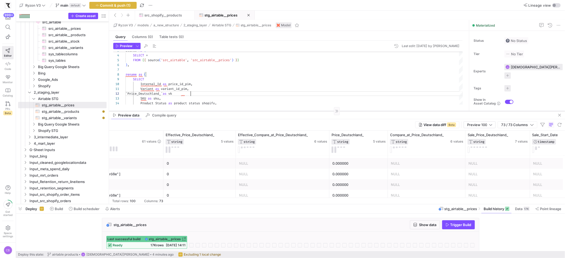
click at [217, 111] on div at bounding box center [337, 111] width 456 height 0
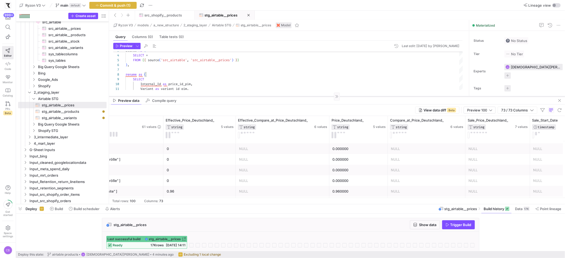
drag, startPoint x: 217, startPoint y: 111, endPoint x: 218, endPoint y: 94, distance: 17.0
click at [218, 96] on div at bounding box center [337, 96] width 456 height 0
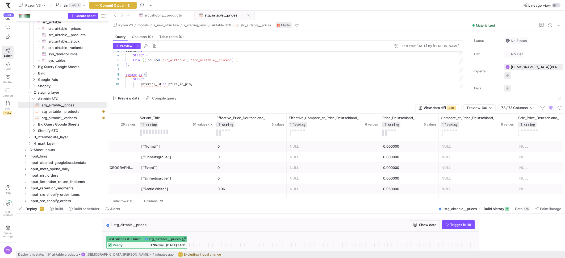
scroll to position [0, 253]
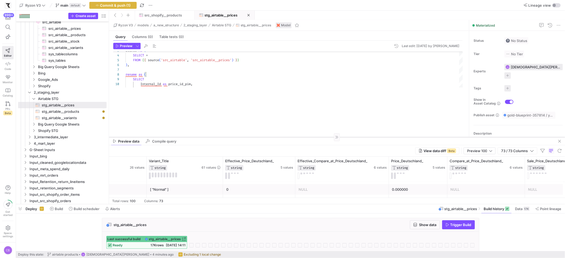
drag, startPoint x: 232, startPoint y: 94, endPoint x: 244, endPoint y: 137, distance: 44.8
click at [244, 137] on div at bounding box center [337, 137] width 456 height 0
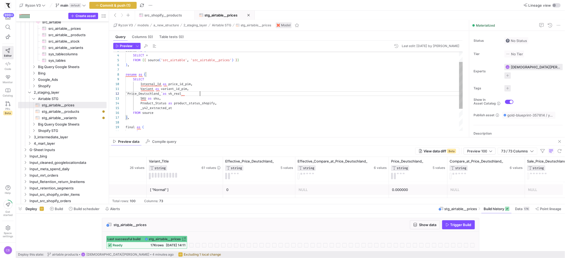
scroll to position [5, 74]
click at [215, 94] on div "FROM { { source ( 'src_airtable' , 'src_airtable__prices' ) } } ) , rename as (…" at bounding box center [293, 100] width 337 height 133
type textarea "Variant as variant_id_pim, `Price_Deutschland_` as vk_real SKU as sku, Product_…"
click at [327, 138] on div "Preview data Compile query" at bounding box center [337, 141] width 456 height 8
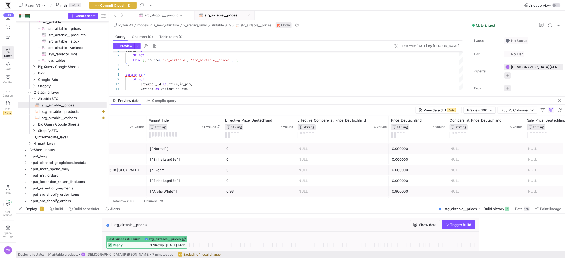
drag, startPoint x: 327, startPoint y: 137, endPoint x: 323, endPoint y: 89, distance: 48.3
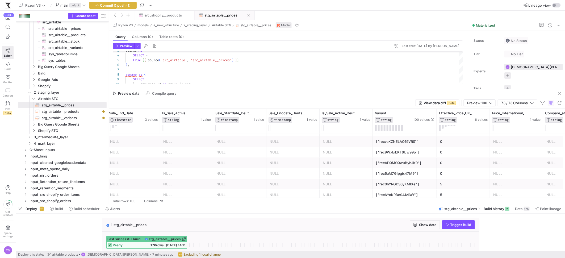
scroll to position [0, 801]
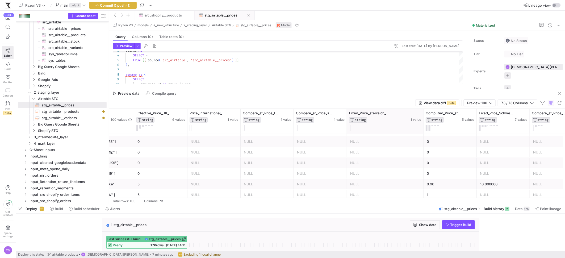
drag, startPoint x: 399, startPoint y: 122, endPoint x: 422, endPoint y: 129, distance: 24.2
click at [422, 129] on div at bounding box center [423, 121] width 2 height 25
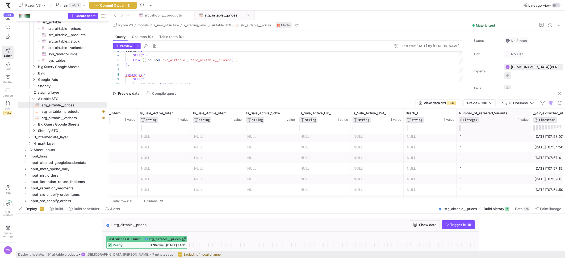
drag, startPoint x: 509, startPoint y: 115, endPoint x: 530, endPoint y: 118, distance: 21.5
click at [530, 118] on div at bounding box center [531, 121] width 2 height 25
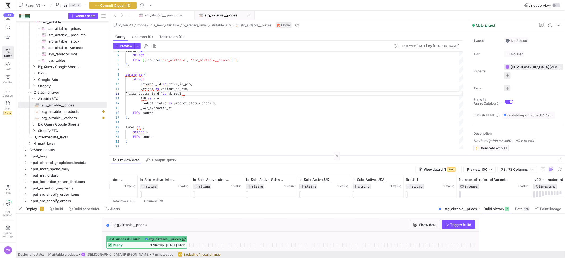
drag, startPoint x: 383, startPoint y: 89, endPoint x: 396, endPoint y: 155, distance: 67.7
click at [396, 155] on div at bounding box center [337, 155] width 456 height 0
click at [214, 93] on div "FROM { { source ( 'src_airtable' , 'src_airtable__prices' ) } } ) , rename as (…" at bounding box center [293, 100] width 337 height 133
click at [336, 156] on div "Preview data Compile query" at bounding box center [337, 160] width 456 height 8
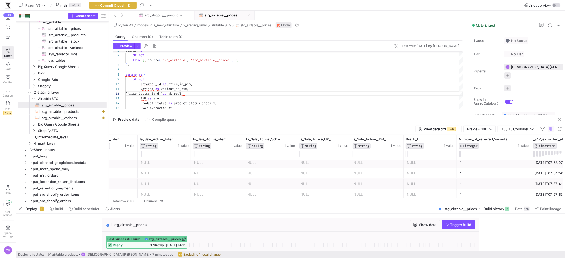
drag, startPoint x: 341, startPoint y: 155, endPoint x: 347, endPoint y: 114, distance: 40.8
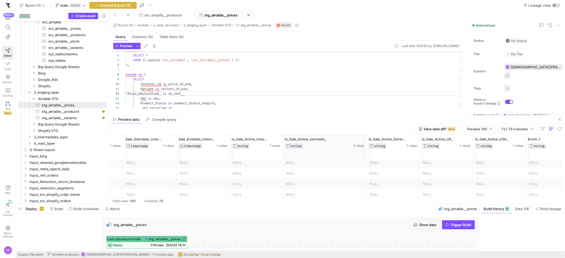
drag, startPoint x: 334, startPoint y: 150, endPoint x: 372, endPoint y: 157, distance: 38.6
click at [367, 157] on div at bounding box center [366, 147] width 2 height 25
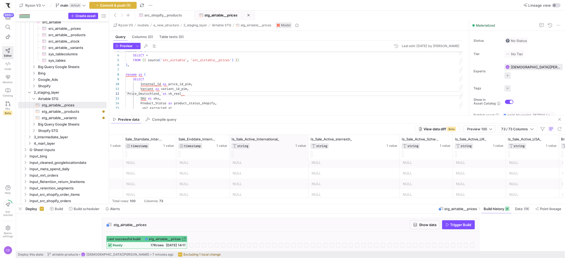
drag, startPoint x: 281, startPoint y: 146, endPoint x: 308, endPoint y: 153, distance: 27.7
click at [308, 153] on div at bounding box center [308, 147] width 2 height 25
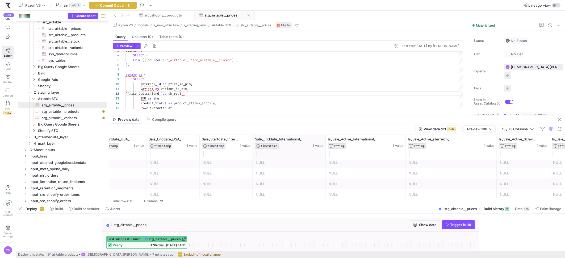
drag, startPoint x: 304, startPoint y: 154, endPoint x: 324, endPoint y: 154, distance: 19.7
click at [324, 154] on div at bounding box center [325, 147] width 2 height 25
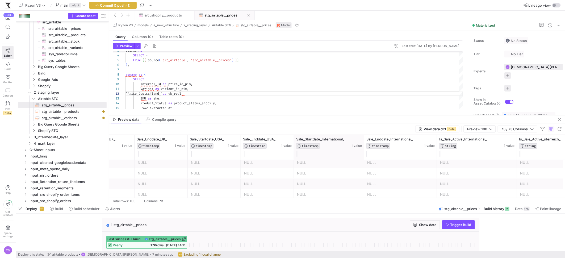
drag, startPoint x: 346, startPoint y: 152, endPoint x: 363, endPoint y: 153, distance: 17.1
click at [363, 153] on div at bounding box center [364, 147] width 2 height 25
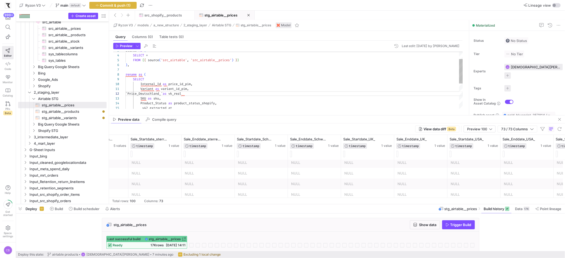
click at [218, 94] on div "FROM { { source ( 'src_airtable' , 'src_airtable__prices' ) } } ) , rename as (…" at bounding box center [293, 100] width 337 height 133
click at [159, 18] on span at bounding box center [164, 15] width 59 height 9
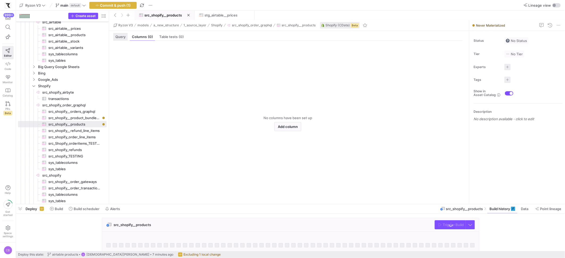
click at [115, 38] on span "Query" at bounding box center [120, 36] width 10 height 3
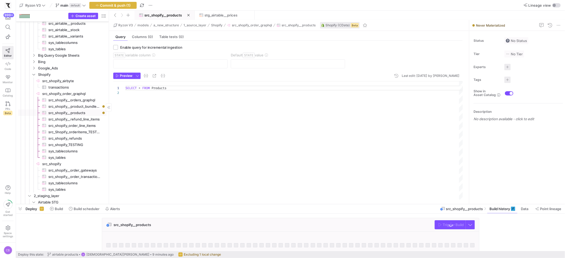
click at [86, 111] on span "src_shopify__products​​​​​​​​​" at bounding box center [74, 113] width 52 height 6
click at [492, 208] on span "Build history" at bounding box center [499, 209] width 20 height 4
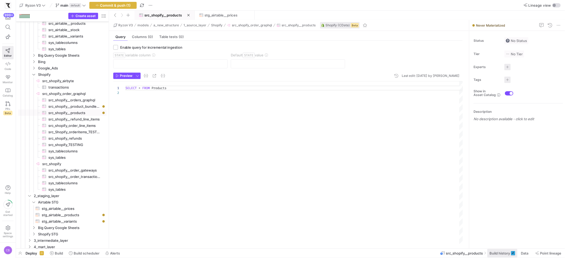
click at [506, 254] on span "Build history" at bounding box center [499, 253] width 20 height 4
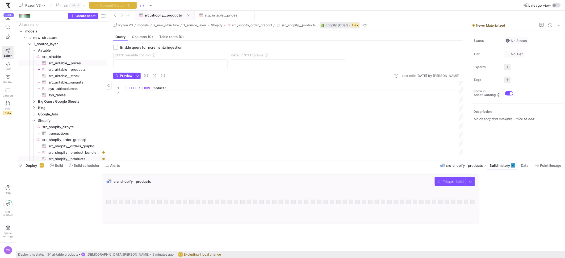
click at [62, 65] on span "src_airtable__prices​​​​​​​​​" at bounding box center [74, 63] width 52 height 6
type textarea "SELECT * FROM Prices"
click at [171, 89] on div "SELECT * FROM Prices" at bounding box center [293, 118] width 337 height 75
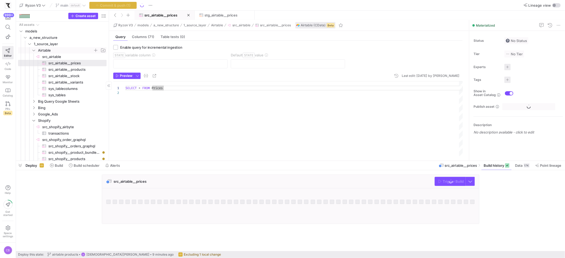
click at [35, 52] on icon "Press SPACE to select this row." at bounding box center [34, 50] width 4 height 3
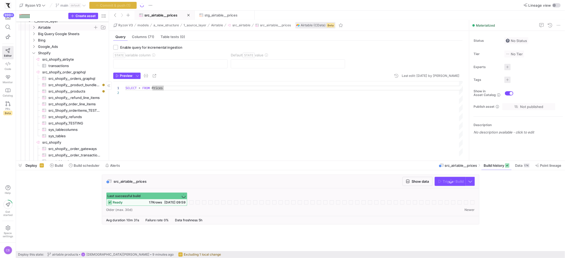
click at [195, 127] on div "SELECT * FROM Prices" at bounding box center [293, 118] width 337 height 75
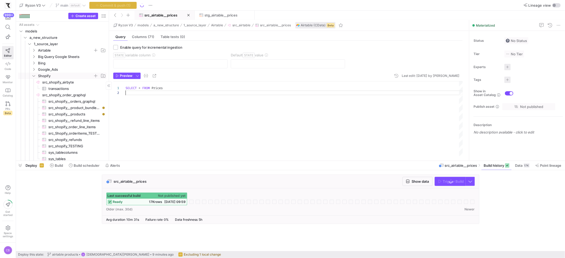
click at [35, 75] on icon "Press SPACE to select this row." at bounding box center [34, 75] width 4 height 3
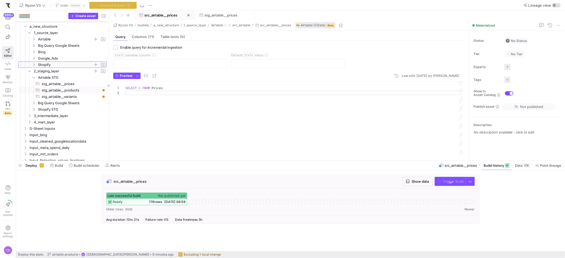
scroll to position [7, 0]
click at [64, 89] on span "stg_airtable__prices​​​​​​​​​​" at bounding box center [71, 88] width 59 height 6
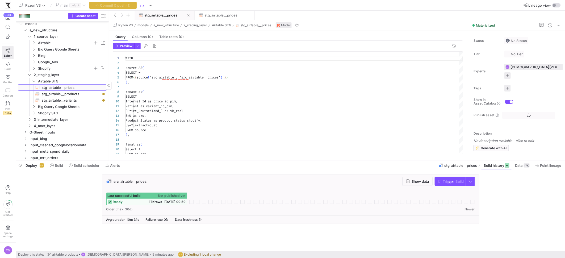
scroll to position [48, 0]
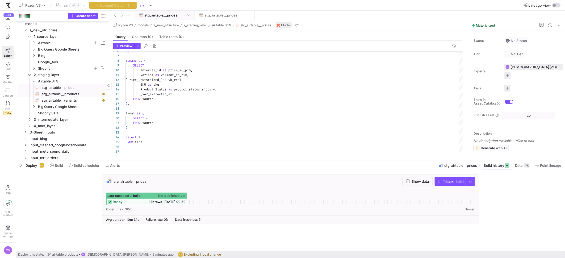
click at [80, 95] on span "stg_airtable__products​​​​​​​​​​" at bounding box center [71, 94] width 59 height 6
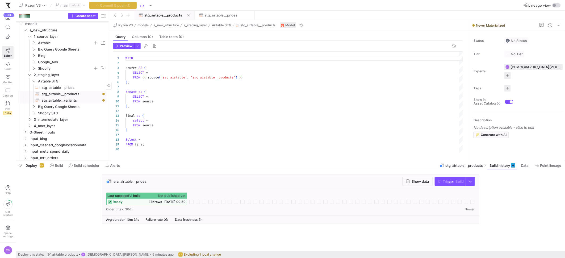
click at [81, 100] on span "stg_airtable__variants​​​​​​​​​​" at bounding box center [71, 100] width 59 height 6
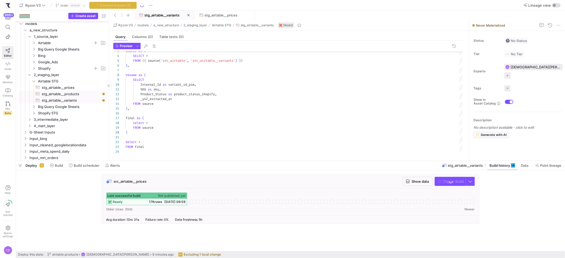
click at [81, 95] on span "stg_airtable__products​​​​​​​​​​" at bounding box center [71, 94] width 59 height 6
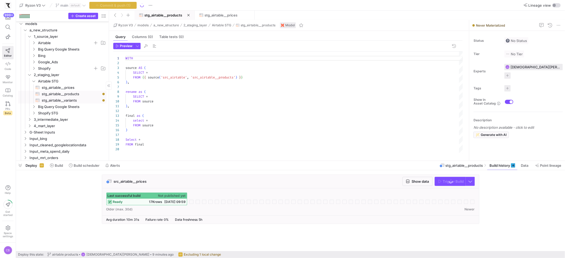
click at [86, 102] on span "stg_airtable__variants​​​​​​​​​​" at bounding box center [71, 100] width 59 height 6
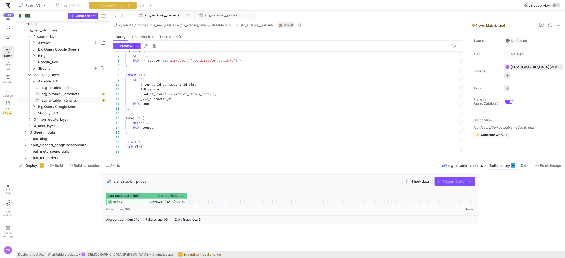
click at [231, 13] on span "stg_airtable__prices" at bounding box center [220, 15] width 33 height 4
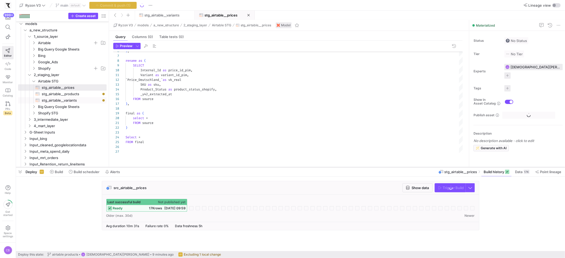
drag, startPoint x: 328, startPoint y: 160, endPoint x: 331, endPoint y: 181, distance: 21.2
click at [331, 168] on div at bounding box center [290, 167] width 549 height 2
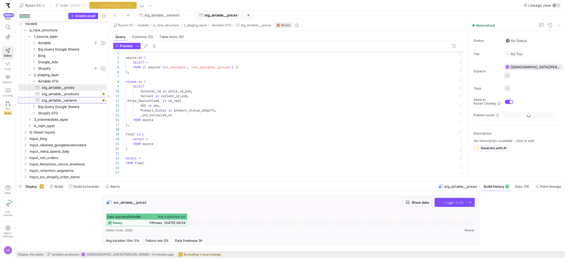
click at [54, 102] on span "stg_airtable__variants​​​​​​​​​​" at bounding box center [71, 100] width 59 height 6
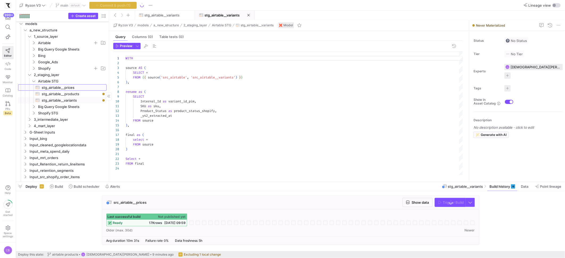
click at [66, 86] on span "stg_airtable__prices​​​​​​​​​​" at bounding box center [71, 88] width 59 height 6
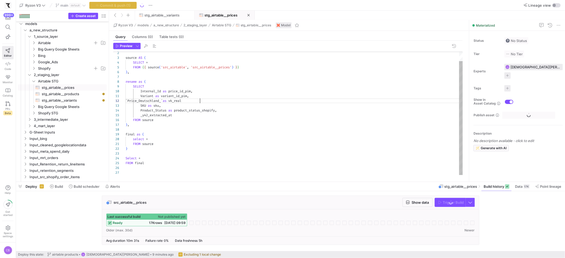
click at [212, 101] on div "source AS ( SELECT * FROM { { source ( 'src_airtable' , 'src_airtable__prices' …" at bounding box center [293, 107] width 337 height 133
click at [140, 89] on div "source AS ( SELECT * FROM { { source ( 'src_airtable' , 'src_airtable__prices' …" at bounding box center [293, 110] width 337 height 138
drag, startPoint x: 144, startPoint y: 92, endPoint x: 148, endPoint y: 92, distance: 3.2
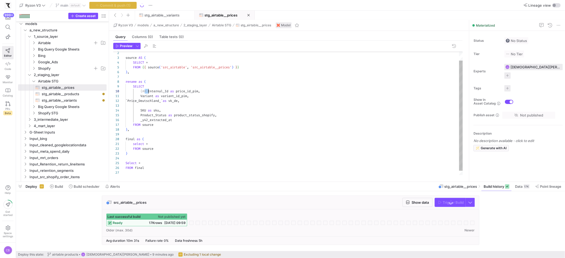
click at [148, 92] on div "source AS ( SELECT * FROM { { source ( 'src_airtable' , 'src_airtable__prices' …" at bounding box center [293, 110] width 337 height 138
click at [179, 121] on div "source AS ( SELECT * FROM { { source ( 'src_airtable' , 'src_airtable__prices' …" at bounding box center [293, 110] width 337 height 138
click at [170, 125] on div "source AS ( SELECT * FROM { { source ( 'src_airtable' , 'src_airtable__prices' …" at bounding box center [293, 112] width 337 height 143
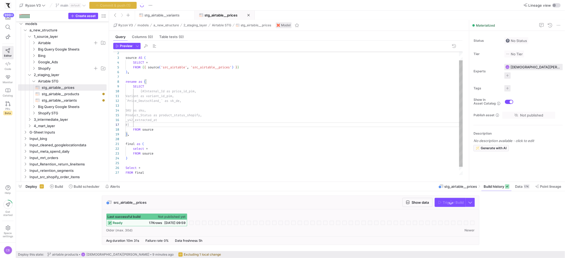
click at [149, 87] on div "source AS ( SELECT * FROM { { source ( 'src_airtable' , 'src_airtable__prices' …" at bounding box center [293, 112] width 337 height 143
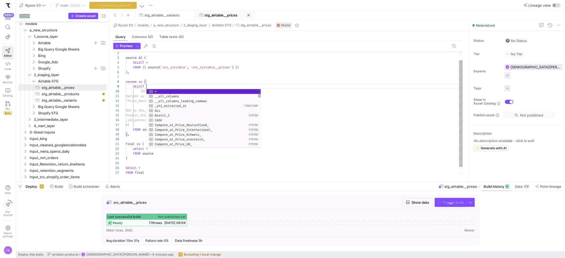
scroll to position [38, 23]
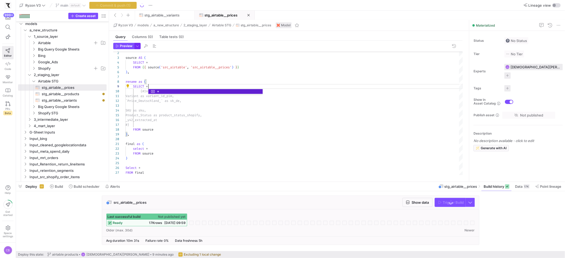
type textarea "WITH source AS ( SELECT * FROM {{ source('src_airtable', 'src_airtable__prices'…"
click at [134, 46] on span "button" at bounding box center [137, 46] width 6 height 6
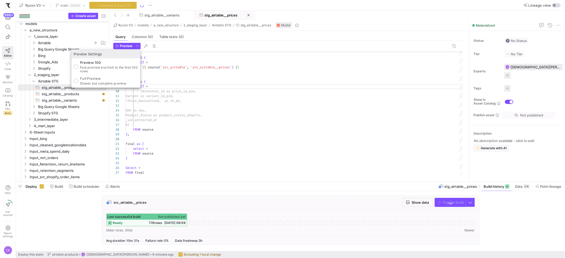
click at [99, 85] on div "Preview 100 Fast preview but limit to the first 100 rows Full Preview Slower bu…" at bounding box center [105, 72] width 69 height 29
click at [100, 83] on p "Slower but complete preview" at bounding box center [103, 84] width 46 height 4
click at [78, 83] on input "Full Preview Slower but complete preview" at bounding box center [76, 81] width 4 height 4
radio input "true"
click at [121, 49] on div at bounding box center [282, 129] width 565 height 258
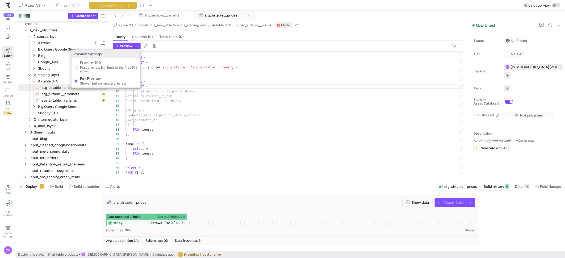
click at [121, 49] on span "button" at bounding box center [123, 46] width 20 height 6
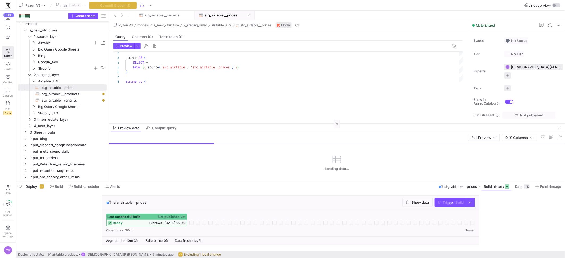
drag, startPoint x: 218, startPoint y: 88, endPoint x: 231, endPoint y: 126, distance: 39.7
click at [231, 124] on div at bounding box center [337, 124] width 456 height 0
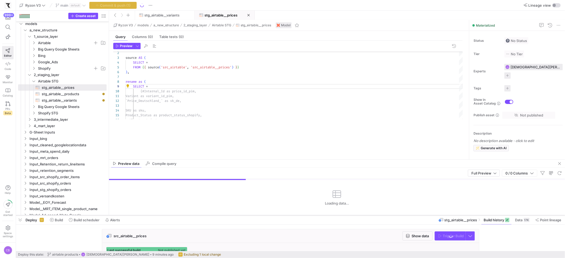
drag, startPoint x: 247, startPoint y: 182, endPoint x: 258, endPoint y: 220, distance: 39.8
click at [258, 216] on div at bounding box center [290, 215] width 549 height 2
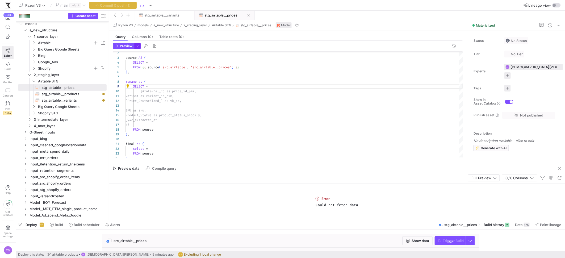
click at [136, 47] on span "button" at bounding box center [137, 46] width 6 height 6
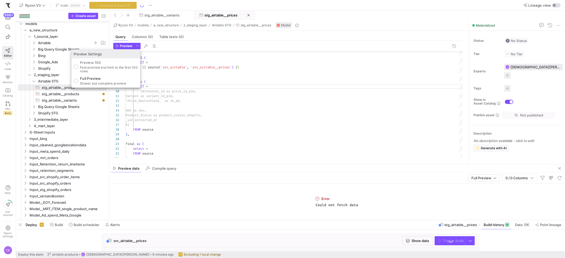
click at [118, 61] on p "Preview 100" at bounding box center [109, 62] width 58 height 4
click at [78, 65] on input "Preview 100 Fast preview but limit to the first 100 rows" at bounding box center [76, 67] width 4 height 4
radio input "true"
click at [119, 46] on div at bounding box center [282, 129] width 565 height 258
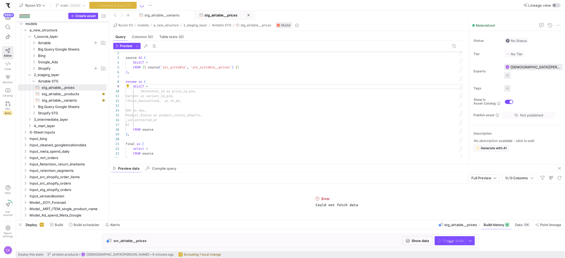
click at [119, 46] on icon "button" at bounding box center [117, 45] width 3 height 3
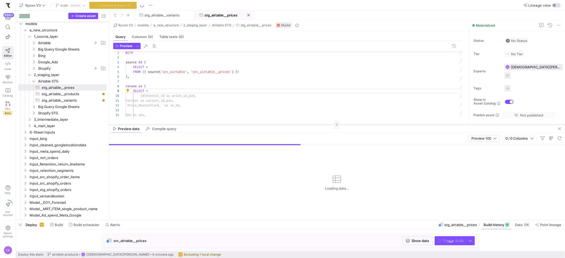
drag, startPoint x: 220, startPoint y: 164, endPoint x: 213, endPoint y: 124, distance: 40.6
click at [213, 124] on div at bounding box center [337, 124] width 456 height 0
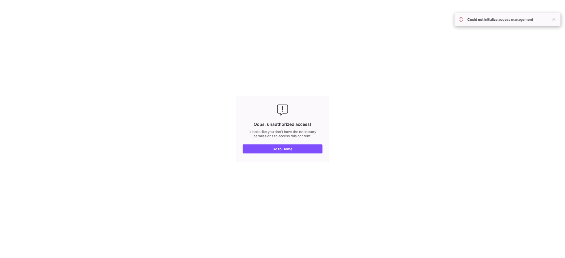
click at [290, 155] on div "Oops, unauthorized access! It looks like you don't have the necessary permissio…" at bounding box center [282, 129] width 93 height 66
click at [288, 148] on span "Go to Home" at bounding box center [282, 149] width 20 height 4
click at [270, 149] on span "button" at bounding box center [282, 149] width 79 height 9
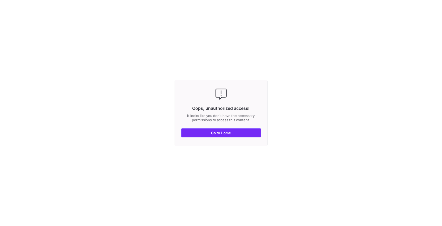
click at [232, 135] on span "button" at bounding box center [221, 133] width 79 height 9
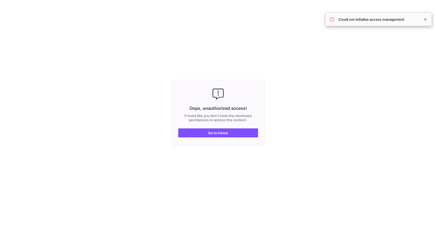
click at [303, 79] on y42-fullscreen-message "Oops, unauthorized access! It looks like you don't have the necessary permissio…" at bounding box center [218, 113] width 436 height 226
click at [304, 78] on y42-fullscreen-message "Oops, unauthorized access! It looks like you don't have the necessary permissio…" at bounding box center [218, 113] width 436 height 226
click at [381, 23] on div "Could not initialize access management" at bounding box center [378, 19] width 106 height 13
click at [381, 21] on span at bounding box center [425, 19] width 6 height 6
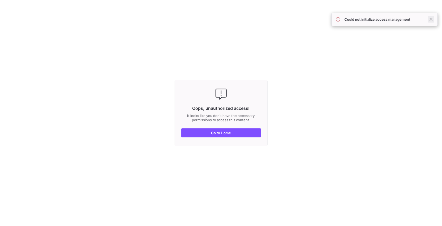
click at [431, 19] on span at bounding box center [431, 19] width 6 height 6
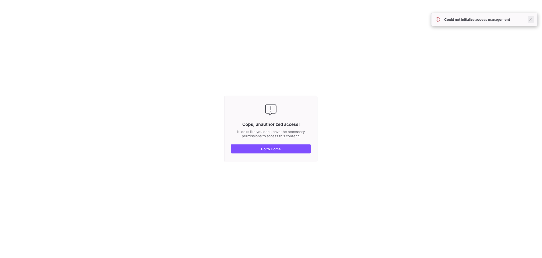
click at [532, 19] on span at bounding box center [531, 19] width 6 height 6
